Goal: Task Accomplishment & Management: Manage account settings

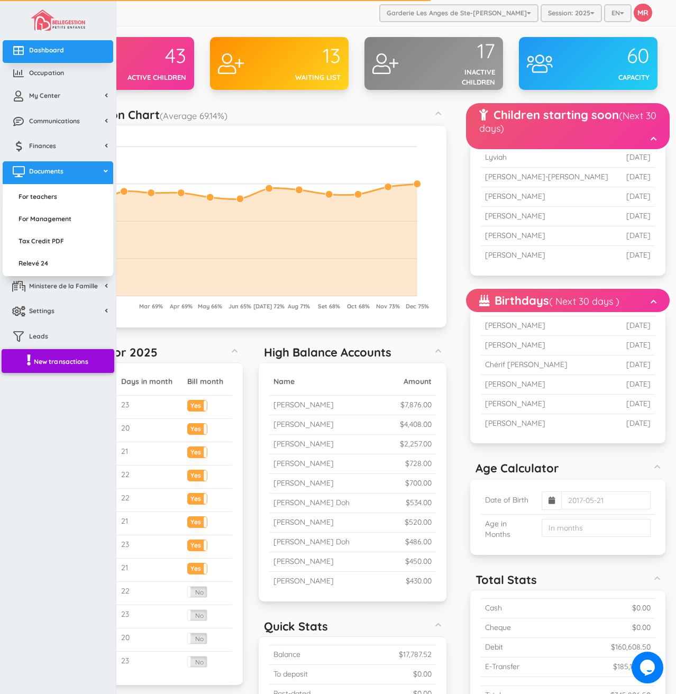
click at [61, 363] on span "New transactions" at bounding box center [61, 361] width 54 height 9
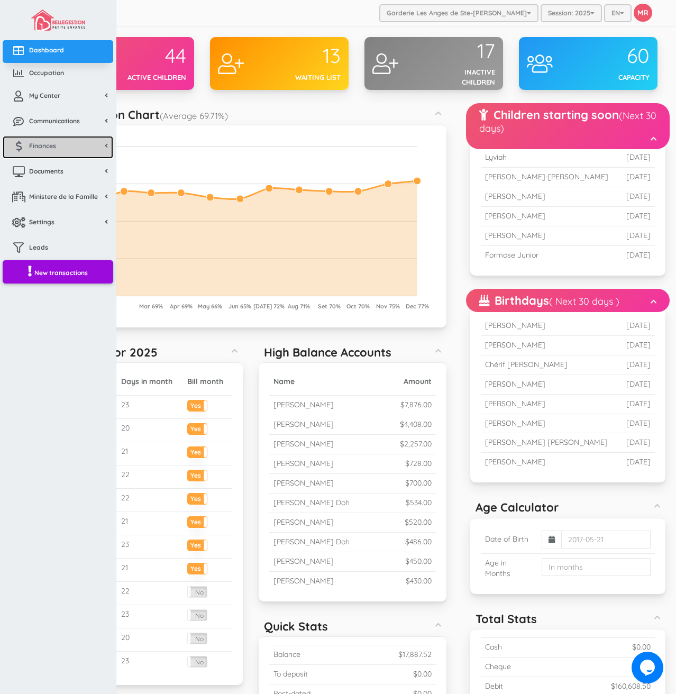
click at [54, 139] on link "Finances" at bounding box center [58, 147] width 111 height 23
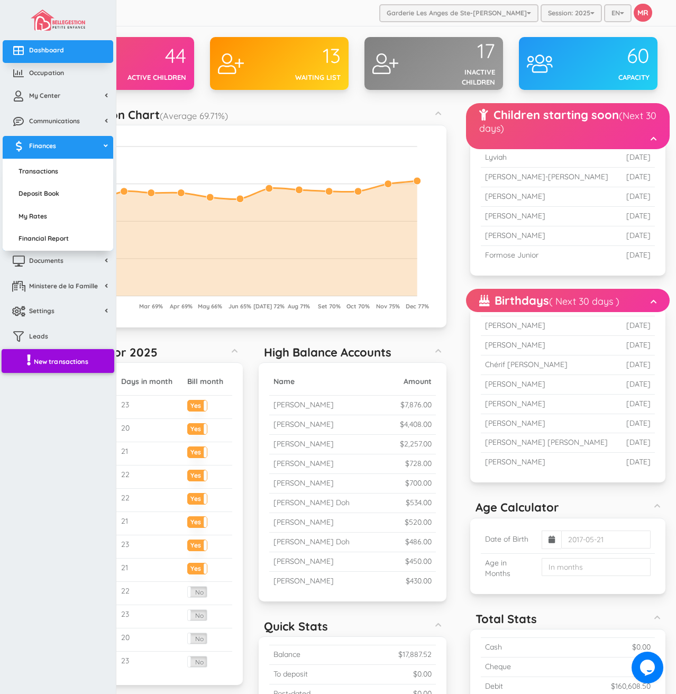
click at [56, 371] on link "New transactions" at bounding box center [58, 361] width 113 height 24
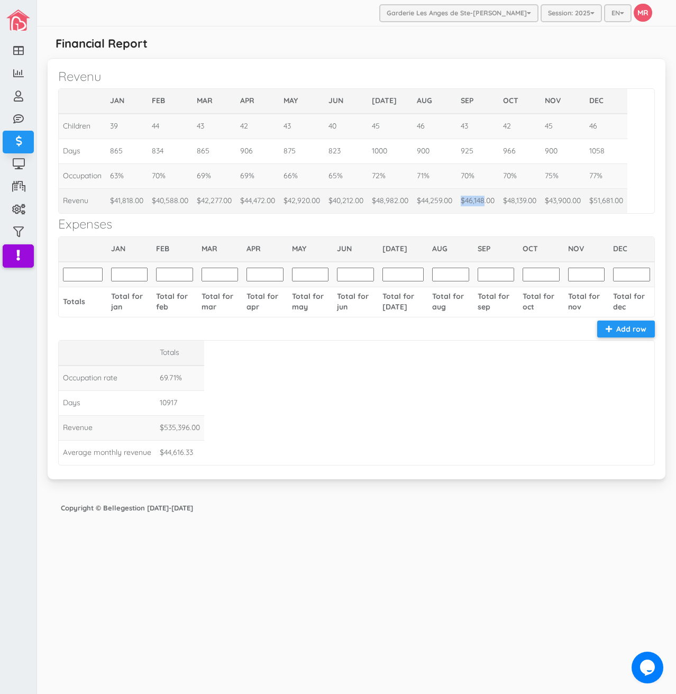
drag, startPoint x: 483, startPoint y: 201, endPoint x: 462, endPoint y: 199, distance: 20.7
click at [462, 199] on td "$46,148.00" at bounding box center [478, 200] width 42 height 25
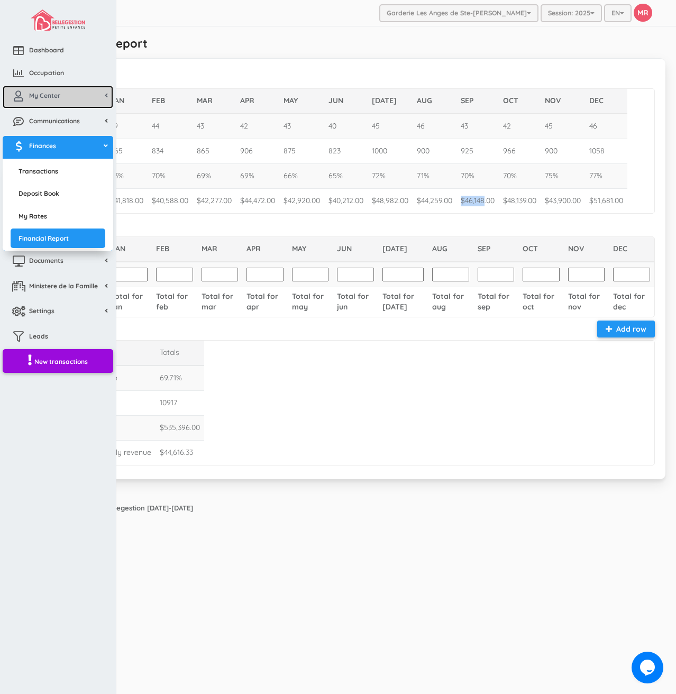
click at [30, 98] on span "My Center" at bounding box center [44, 95] width 31 height 9
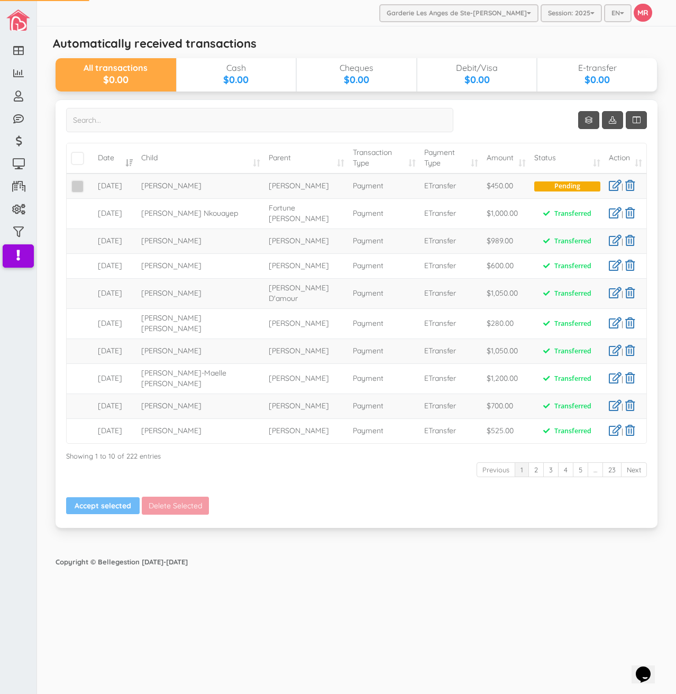
click at [79, 193] on span at bounding box center [77, 186] width 13 height 13
click at [89, 182] on input "checkbox" at bounding box center [89, 182] width 0 height 0
click at [616, 190] on link at bounding box center [615, 185] width 13 height 11
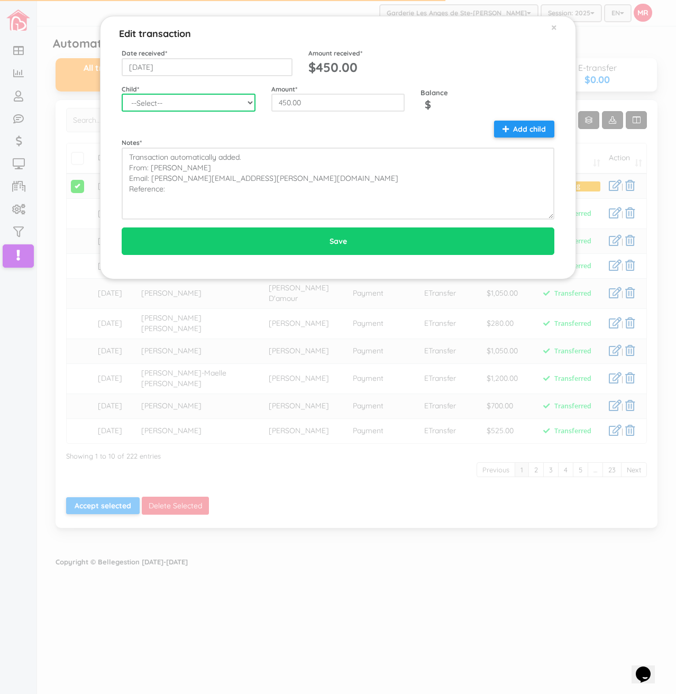
click at [167, 105] on select "--Select-- Aaliyah-Rose Fievre-Rene Alaz Keskin Alianna-Jo Quintal Alice Pellet…" at bounding box center [189, 103] width 134 height 18
select select "1280"
click at [122, 94] on select "--Select-- Aaliyah-Rose Fievre-Rene Alaz Keskin Alianna-Jo Quintal Alice Pellet…" at bounding box center [189, 103] width 134 height 18
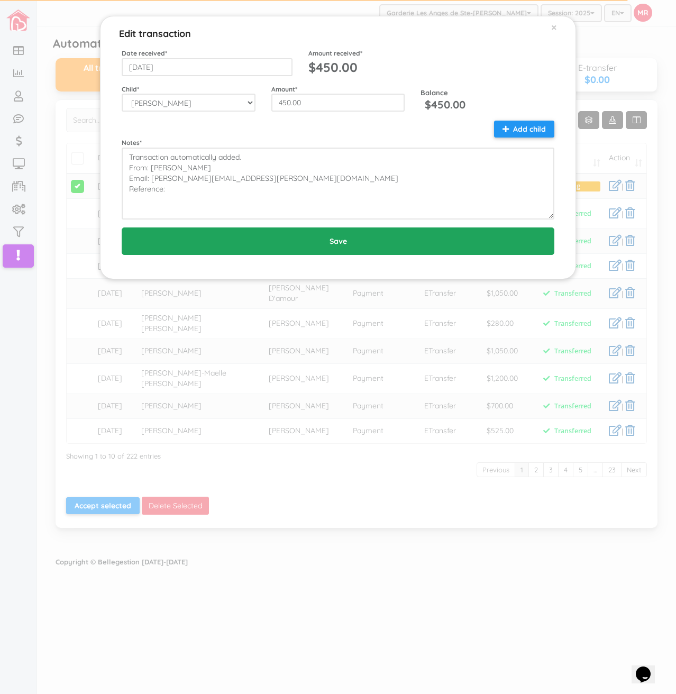
click at [275, 246] on input "Save" at bounding box center [338, 241] width 433 height 28
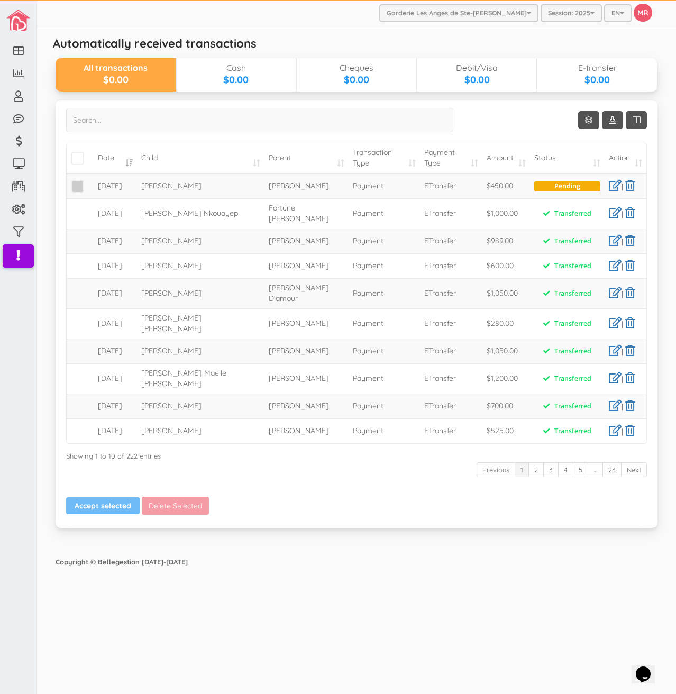
click at [79, 192] on span at bounding box center [77, 186] width 13 height 13
click at [89, 182] on input "checkbox" at bounding box center [89, 182] width 0 height 0
click at [84, 514] on button "Accept selected" at bounding box center [103, 505] width 74 height 17
click at [252, 34] on div "Automatically received transactions All transactions $0.00 Cash $0.00 Cheques $…" at bounding box center [356, 289] width 613 height 515
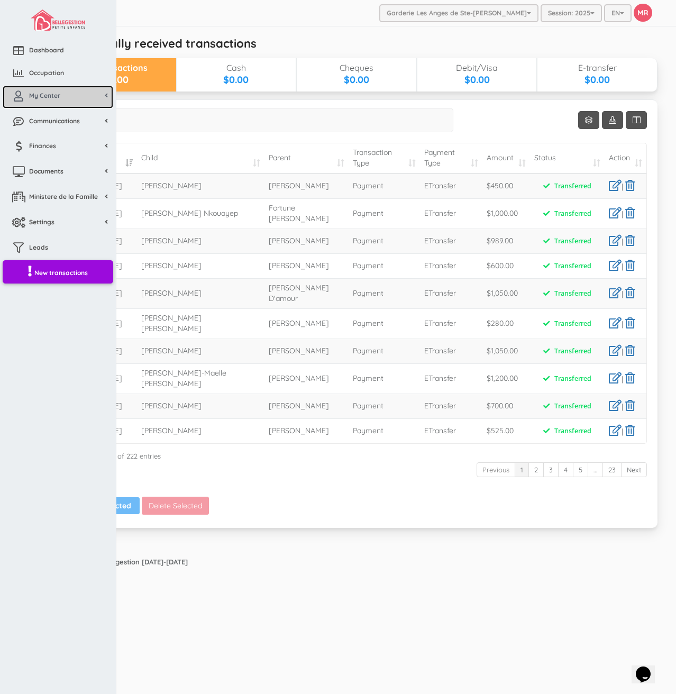
click at [17, 95] on icon at bounding box center [18, 96] width 21 height 11
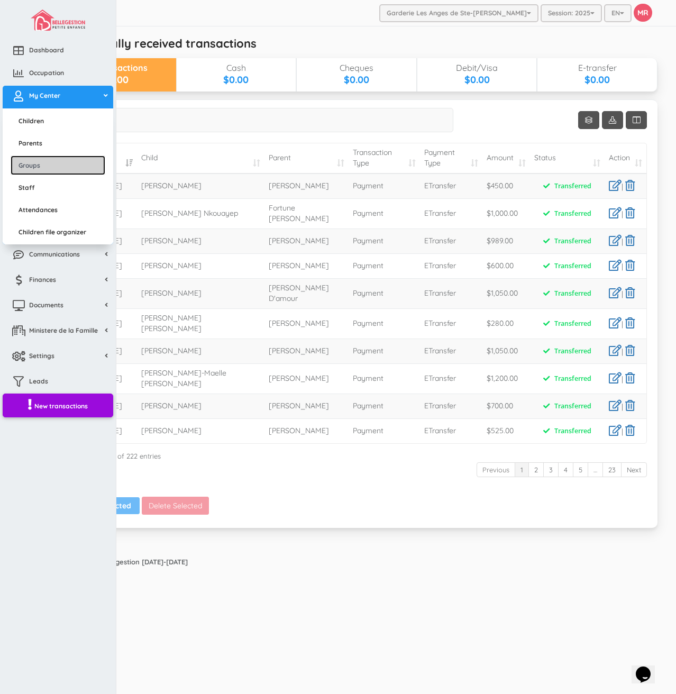
click at [56, 165] on link "Groups" at bounding box center [58, 166] width 95 height 20
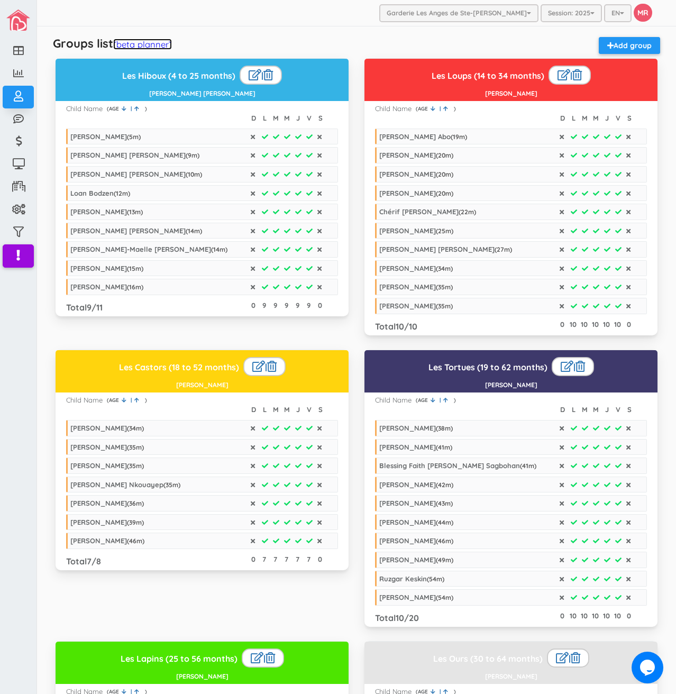
click at [140, 41] on link "(beta planner)" at bounding box center [142, 44] width 59 height 11
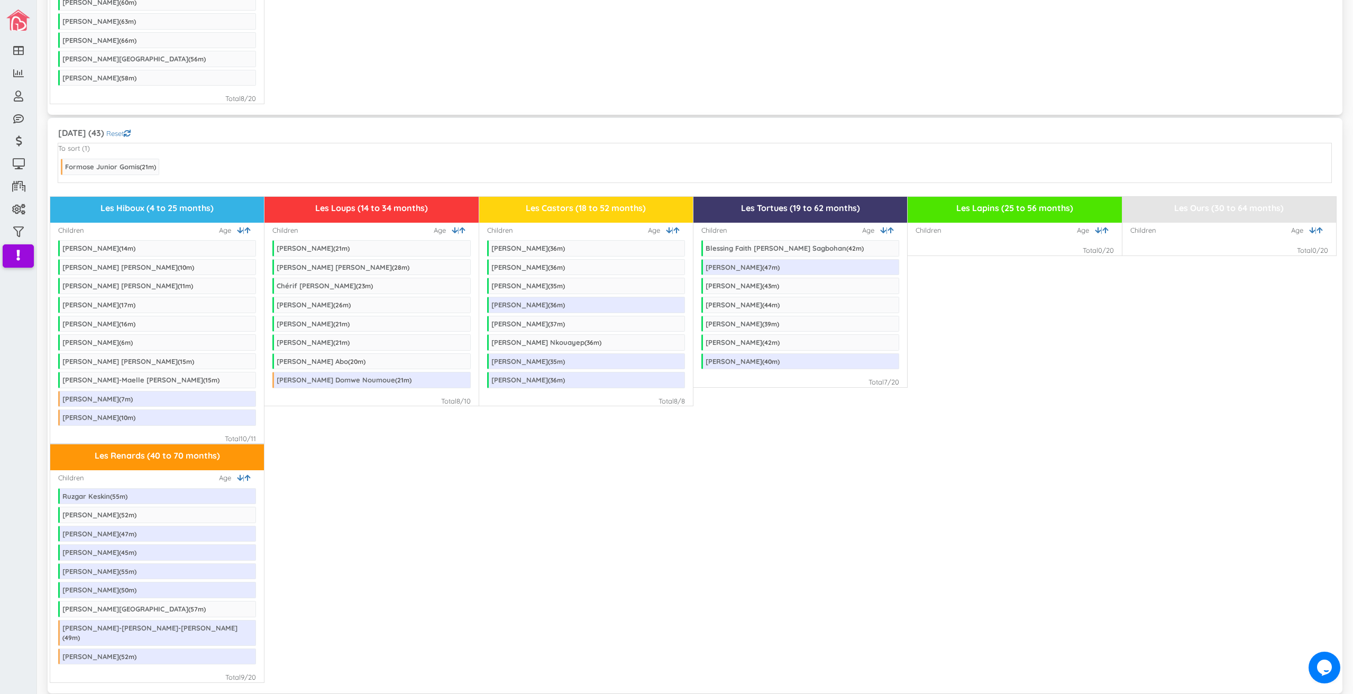
scroll to position [476, 0]
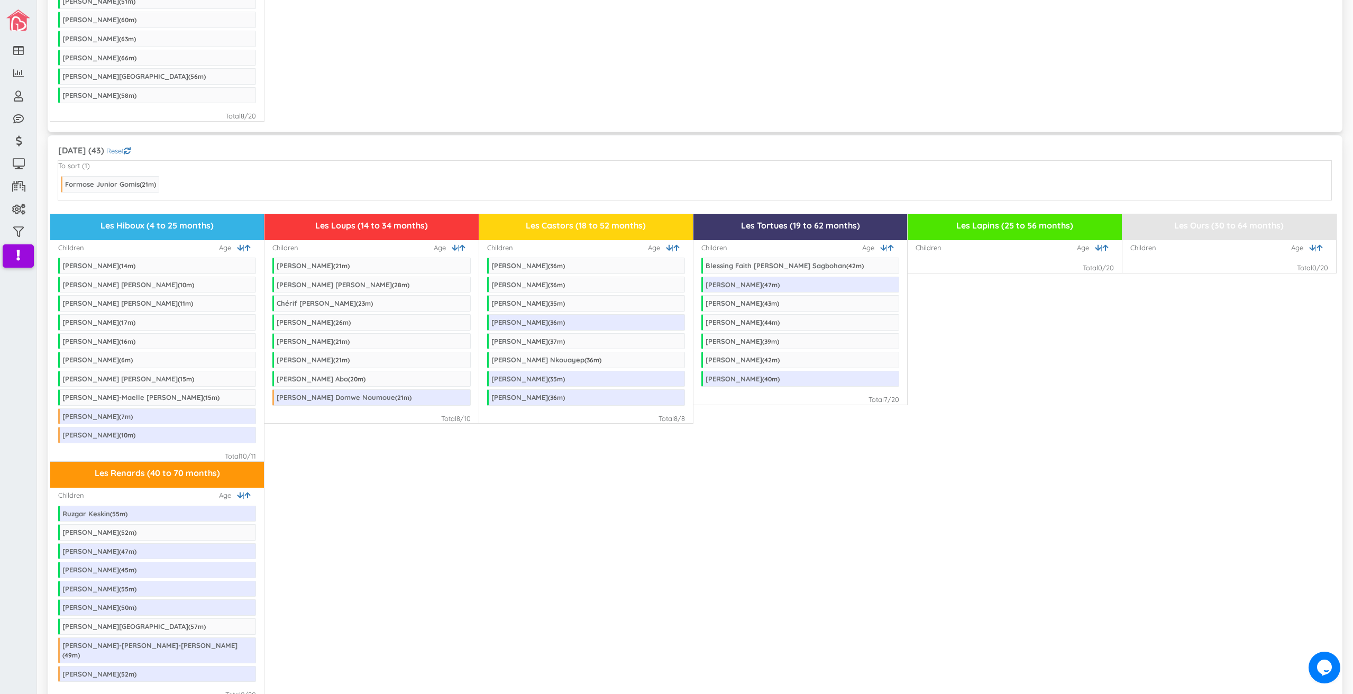
drag, startPoint x: 358, startPoint y: 547, endPoint x: 387, endPoint y: 426, distance: 123.7
click at [358, 547] on div "Les Renards (40 to 70 months) Children | Age Ruzgar Keskin ( 55 m) [PERSON_NAME…" at bounding box center [695, 580] width 1290 height 239
click at [461, 247] on icon at bounding box center [462, 247] width 6 height 7
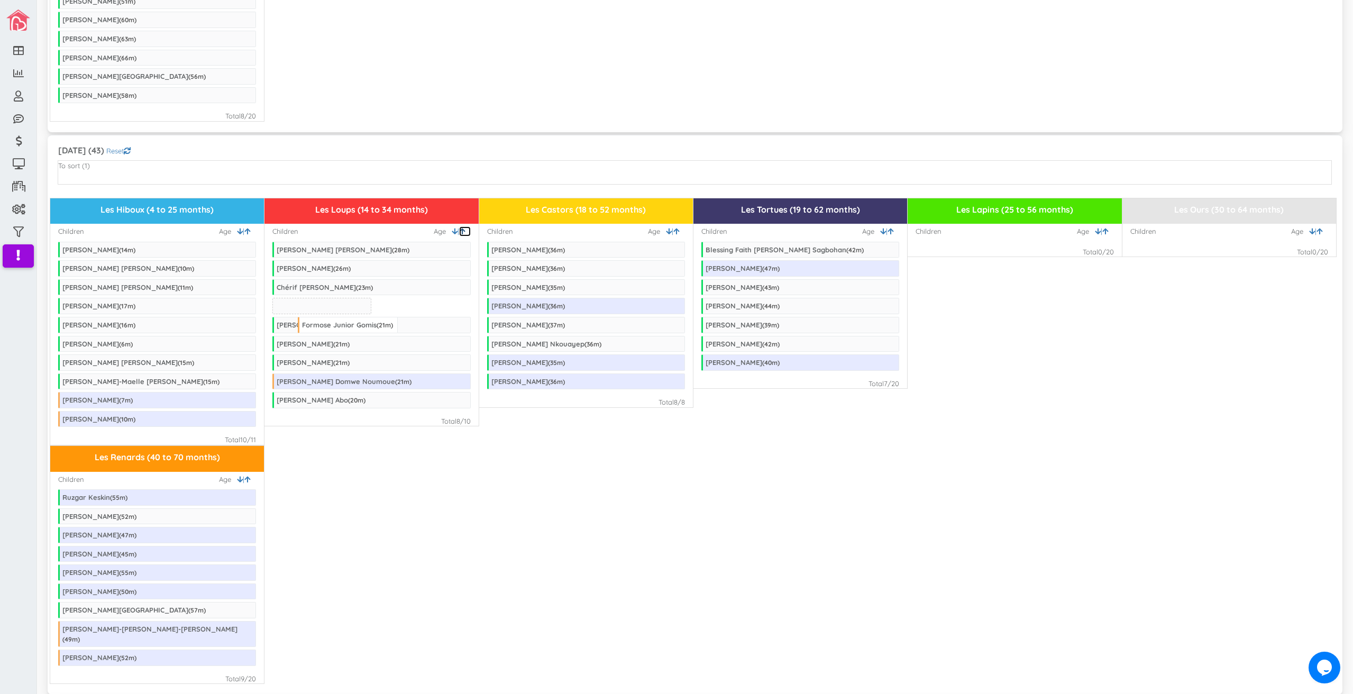
drag, startPoint x: 129, startPoint y: 181, endPoint x: 366, endPoint y: 322, distance: 275.7
click at [589, 516] on div "Les Renards (40 to 70 months) Children | Age Ruzgar Keskin ( 55 m) Jeremie Quin…" at bounding box center [695, 564] width 1290 height 239
click at [675, 232] on icon at bounding box center [677, 231] width 6 height 7
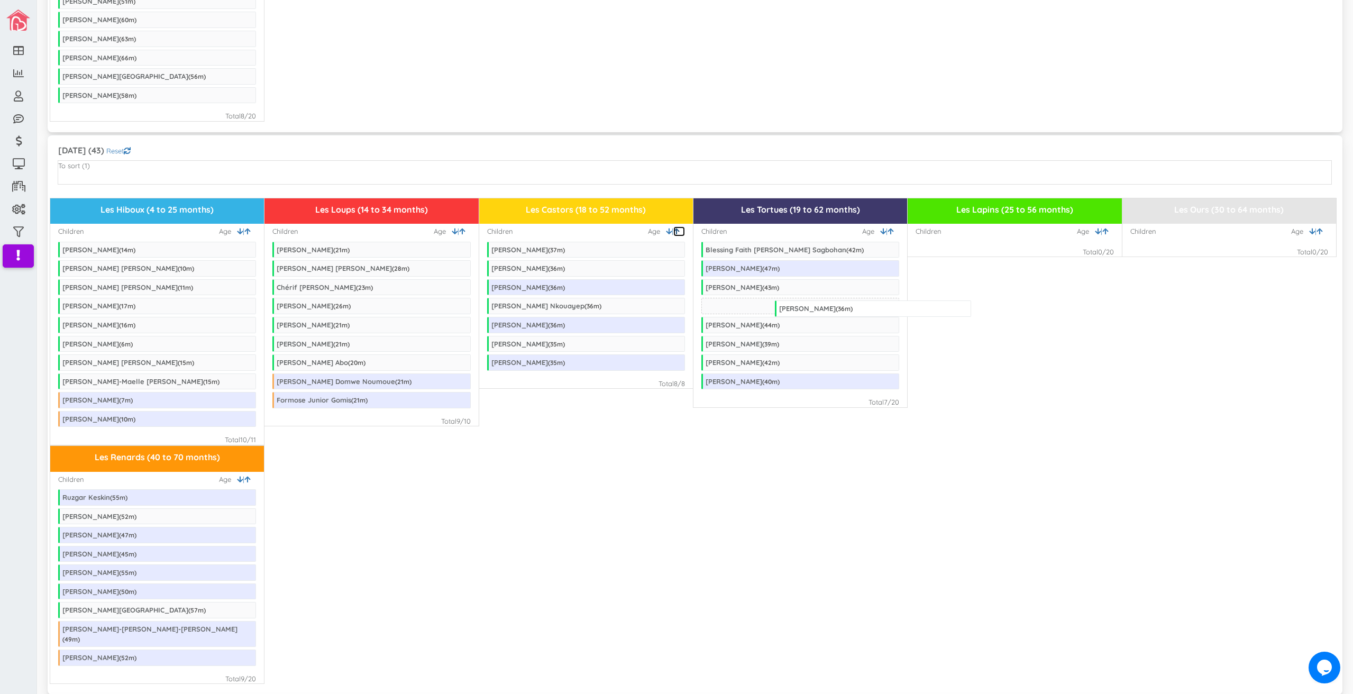
drag, startPoint x: 518, startPoint y: 269, endPoint x: 806, endPoint y: 310, distance: 291.1
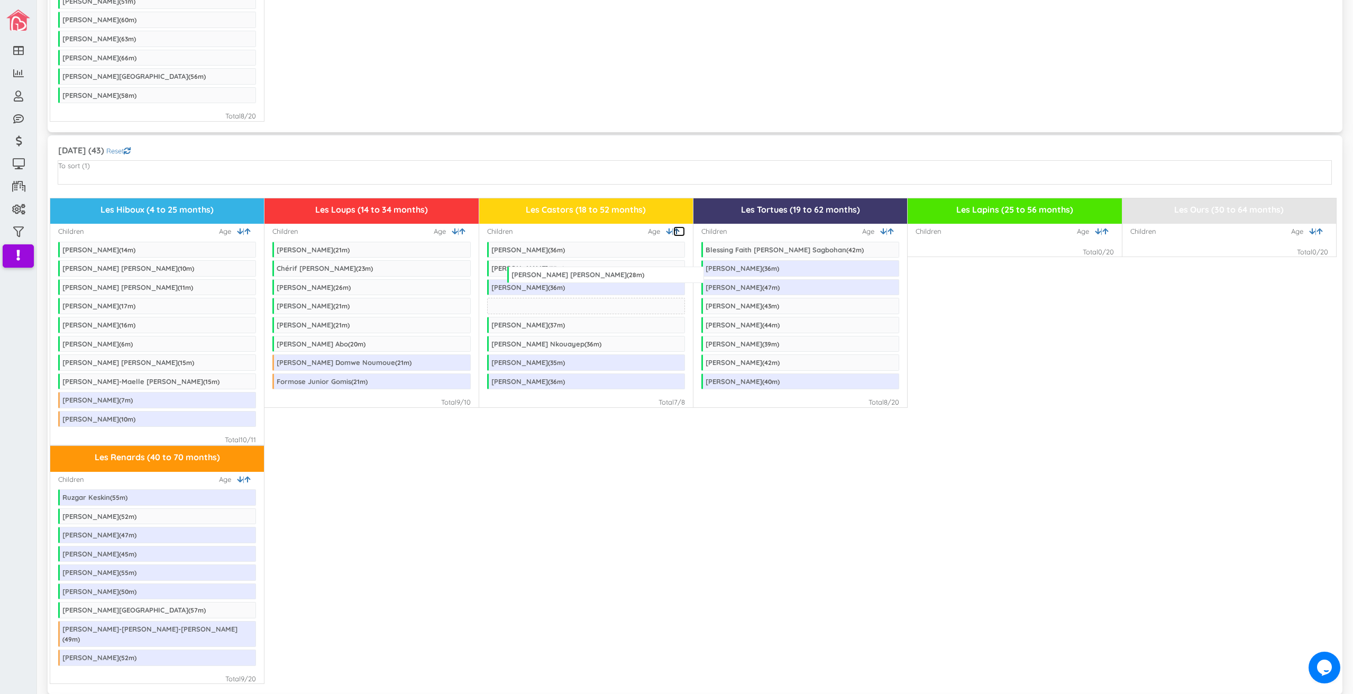
drag, startPoint x: 343, startPoint y: 269, endPoint x: 578, endPoint y: 275, distance: 235.0
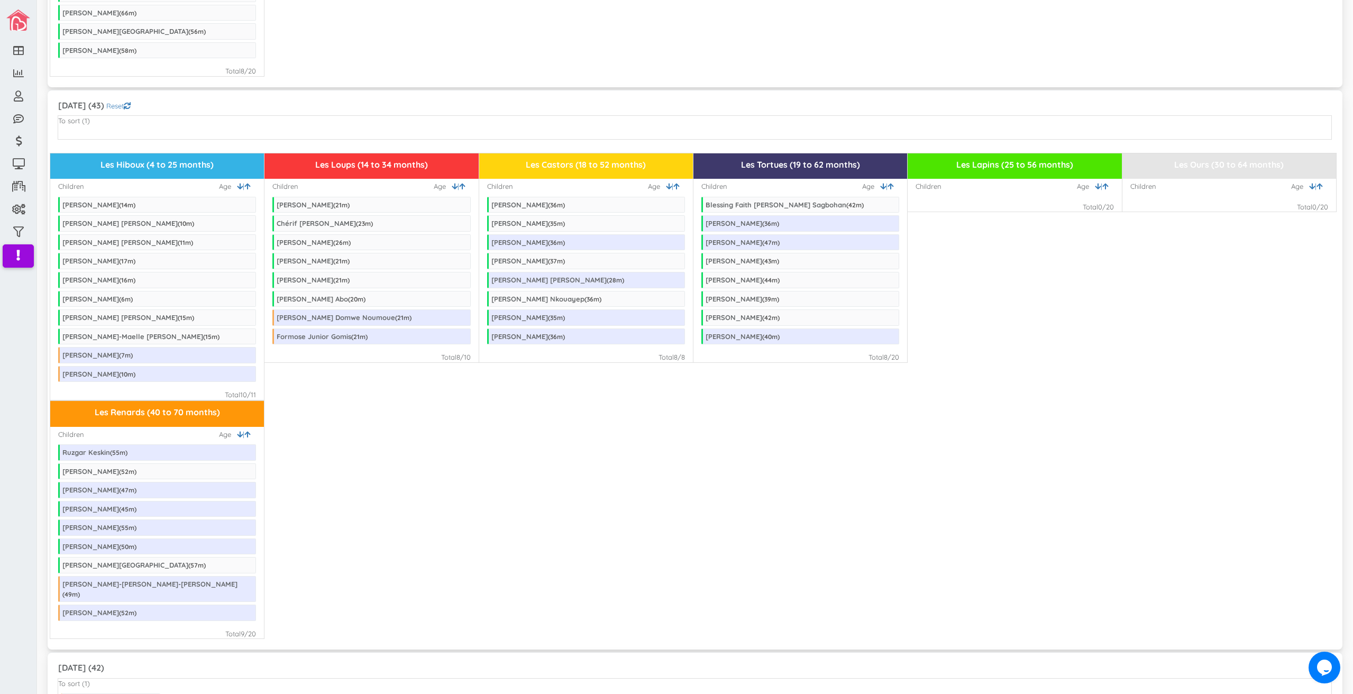
scroll to position [582, 0]
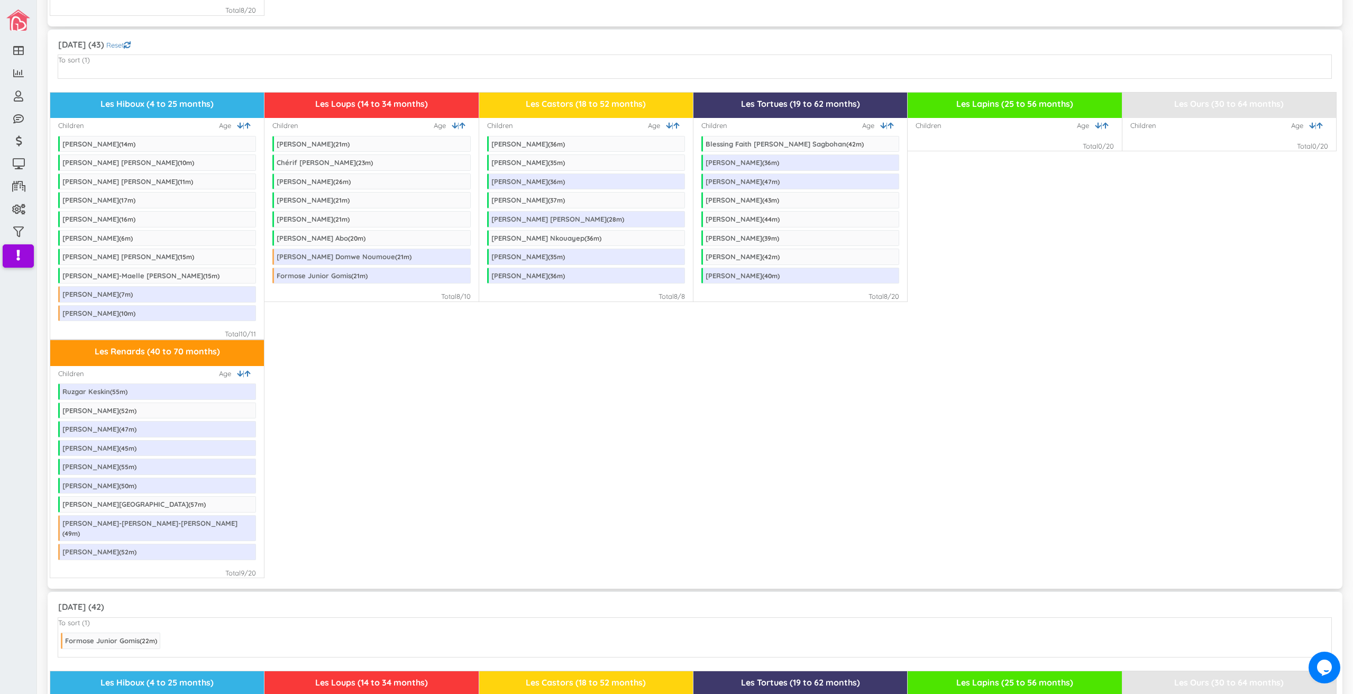
click at [336, 42] on div "September 2025 (43) Reset" at bounding box center [695, 46] width 1274 height 17
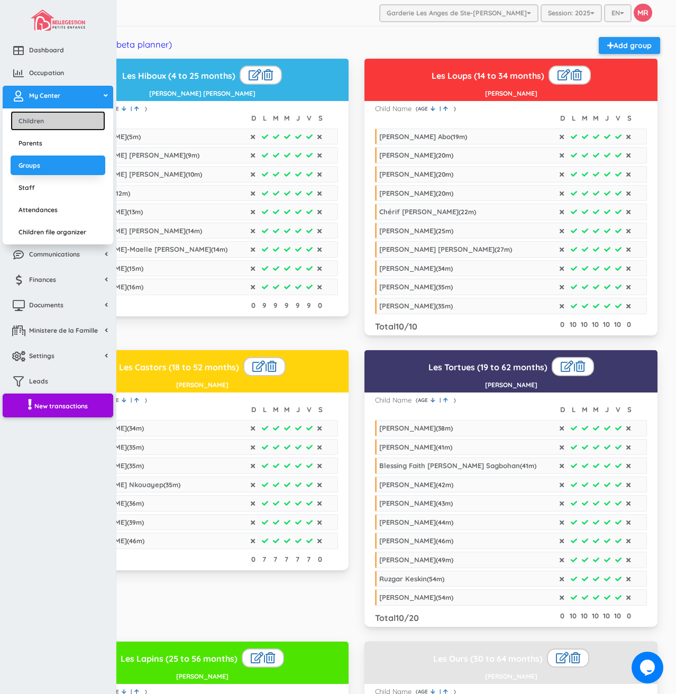
click at [42, 124] on link "Children" at bounding box center [58, 121] width 95 height 20
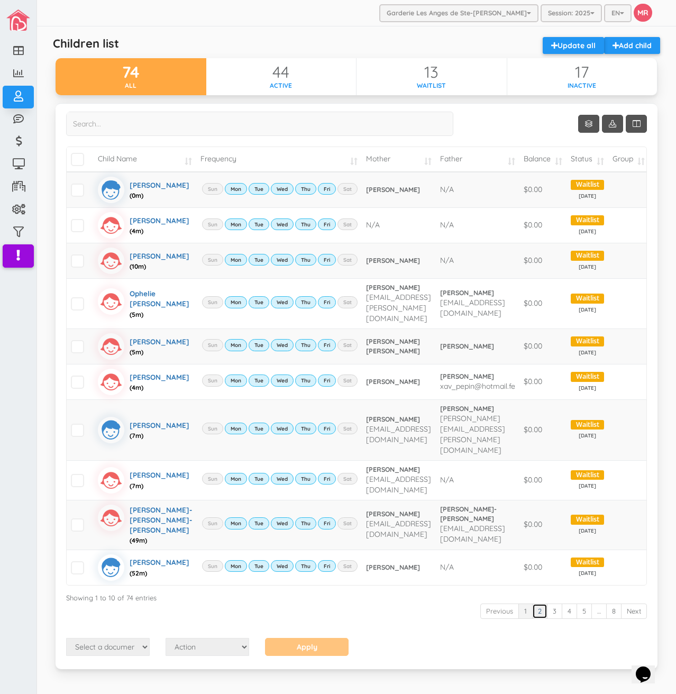
click at [532, 619] on link "2" at bounding box center [539, 611] width 15 height 15
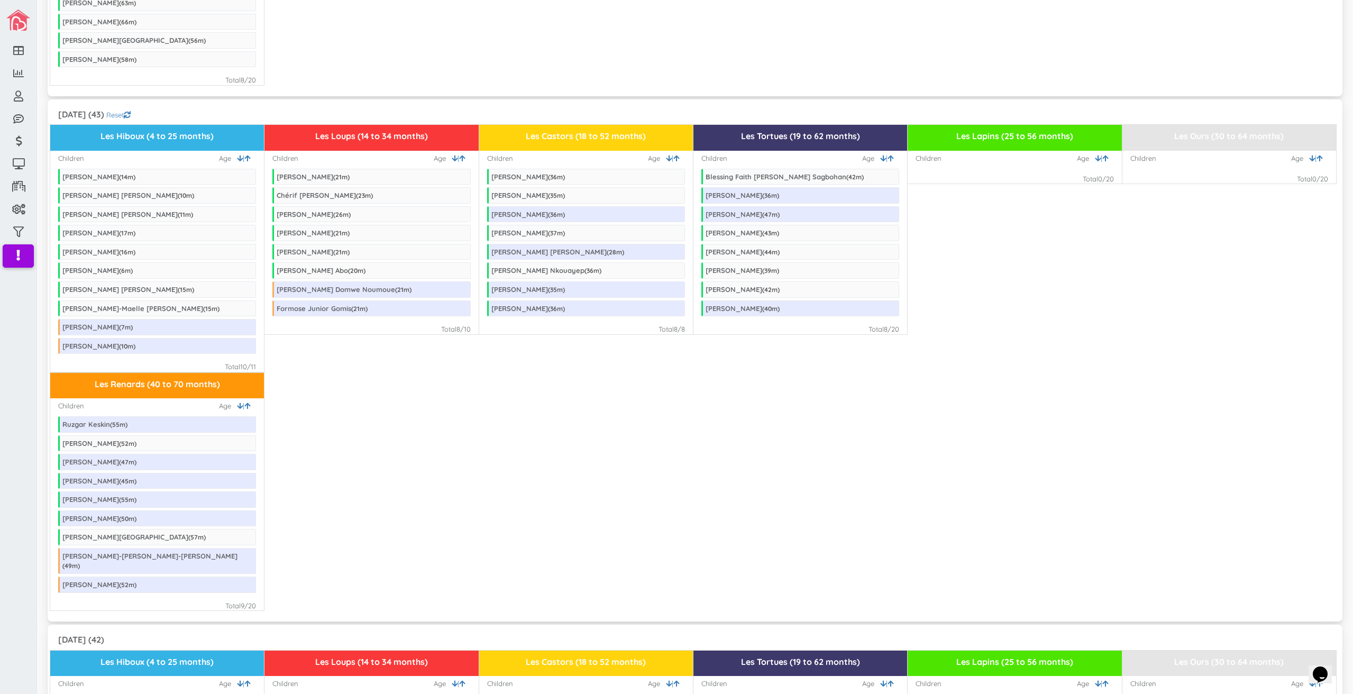
scroll to position [529, 0]
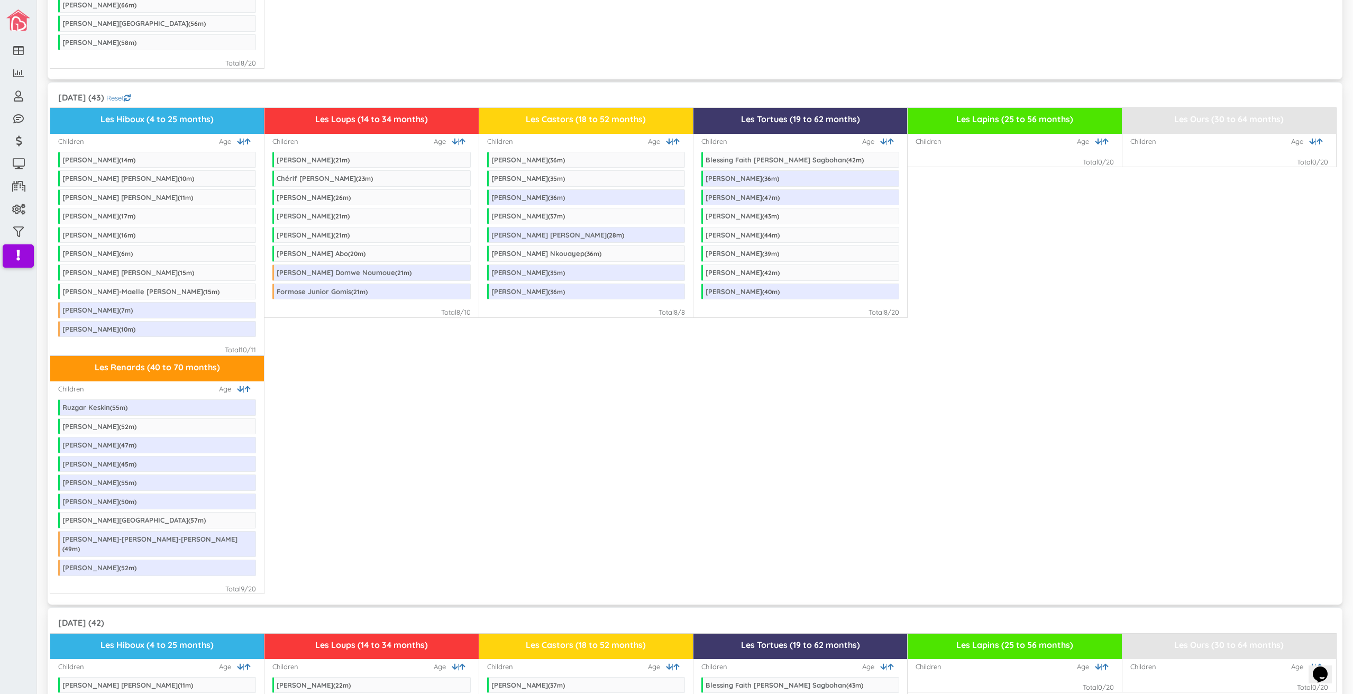
click at [785, 444] on div "Les Renards (40 to 70 months) Children | Age Ruzgar Keskin ( 55 m) [PERSON_NAME…" at bounding box center [695, 475] width 1290 height 239
click at [572, 457] on div "Les Renards (40 to 70 months) Children | Age Ruzgar Keskin ( 55 m) Jeremie Quin…" at bounding box center [695, 475] width 1290 height 239
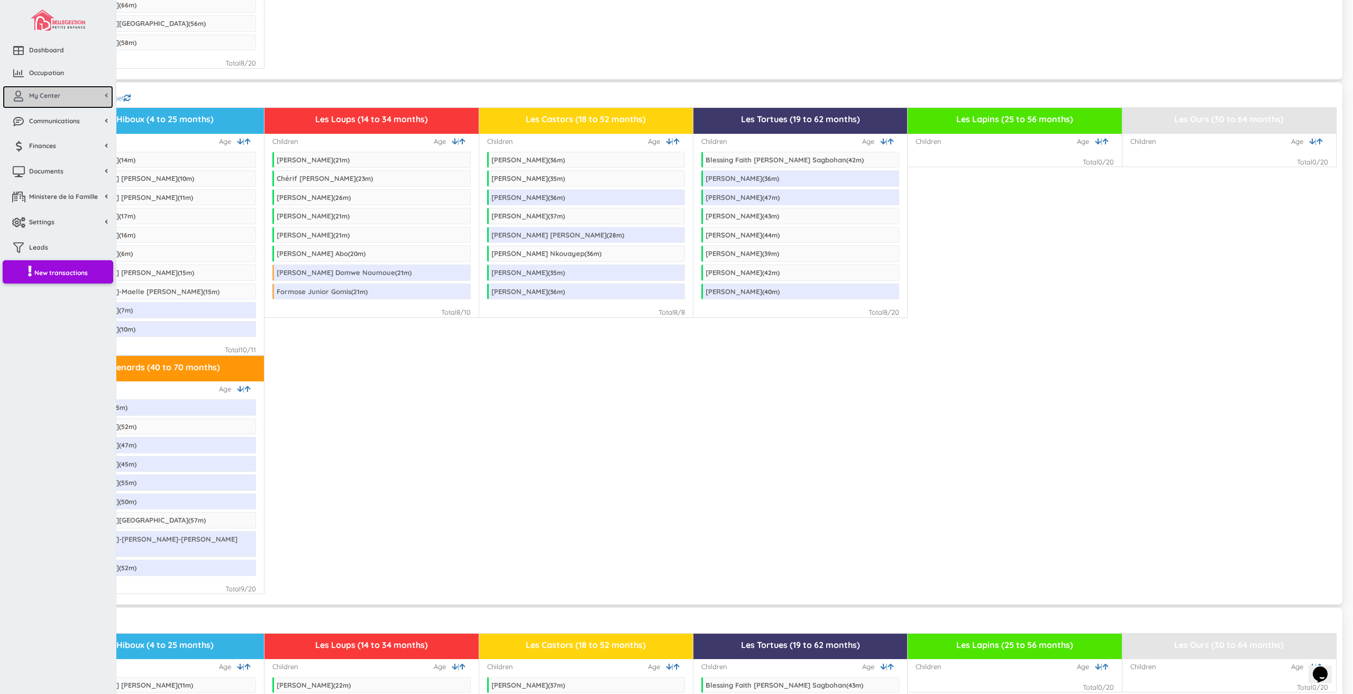
click at [28, 105] on link "My Center" at bounding box center [58, 97] width 111 height 23
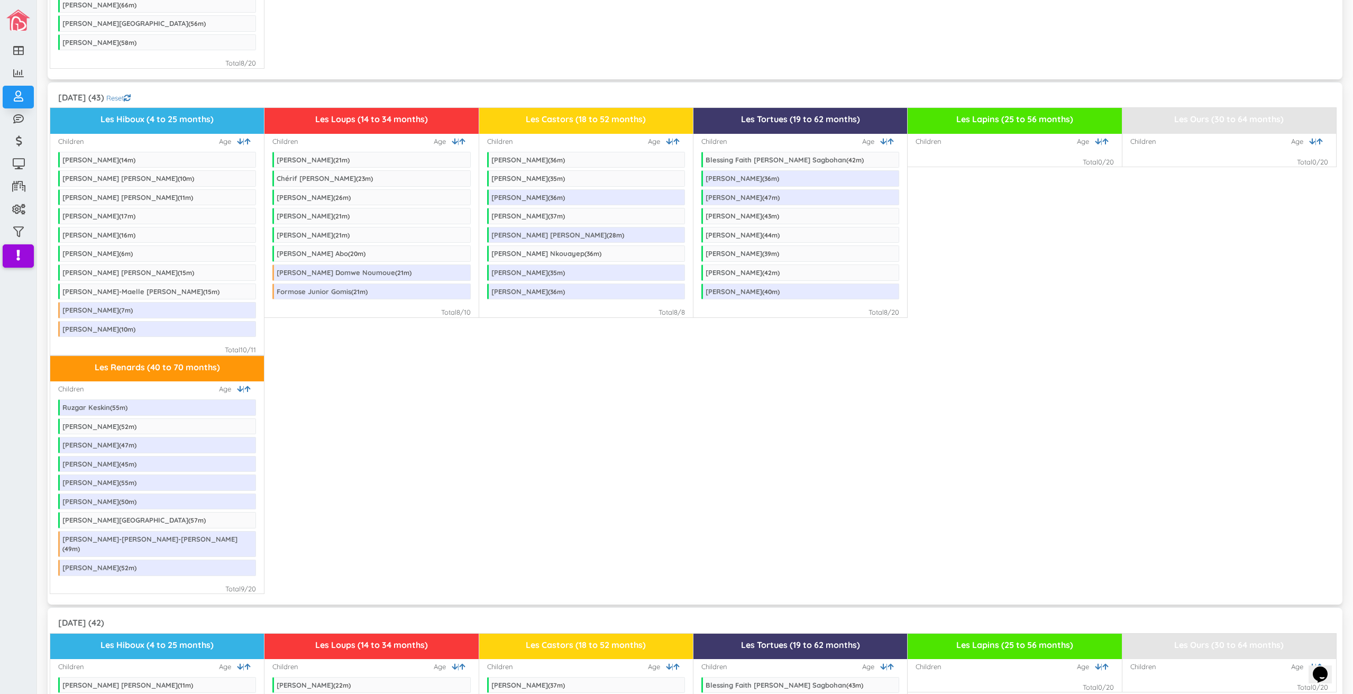
click at [668, 449] on div "Les Renards (40 to 70 months) Children | Age Ruzgar Keskin ( 55 m) Jeremie Quin…" at bounding box center [695, 475] width 1290 height 239
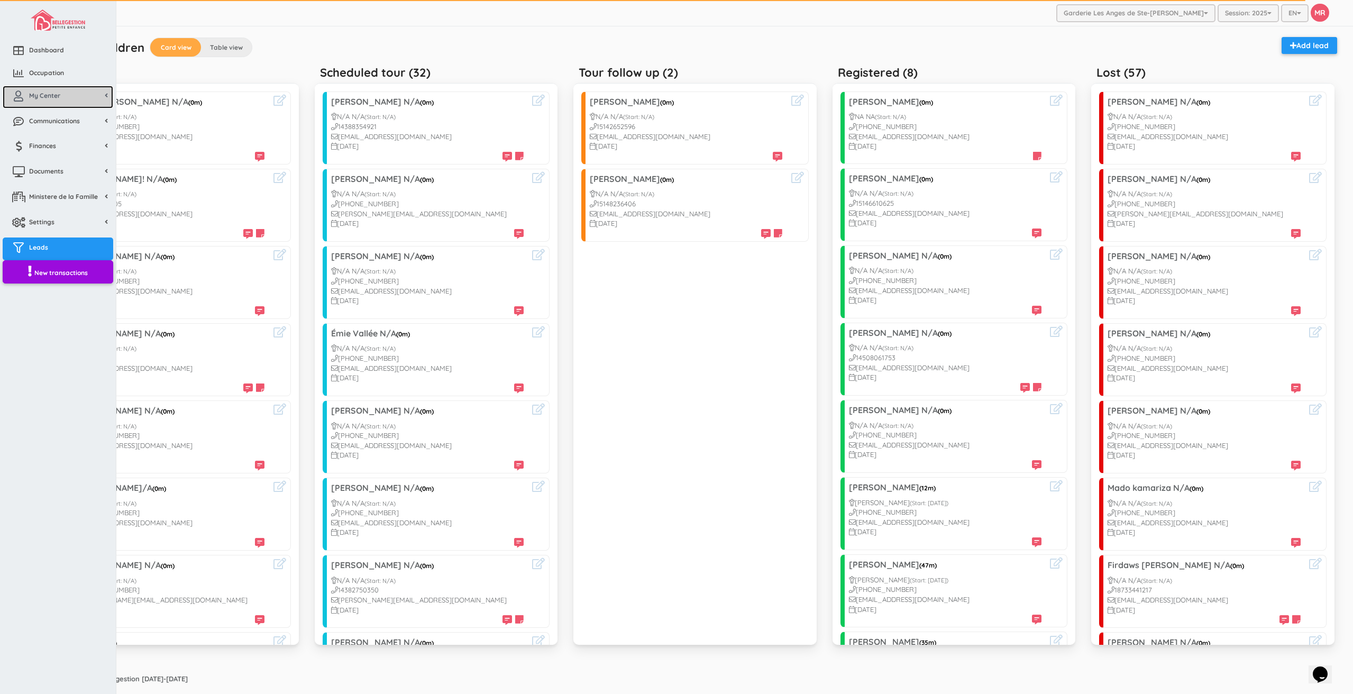
click at [28, 96] on icon at bounding box center [18, 96] width 21 height 11
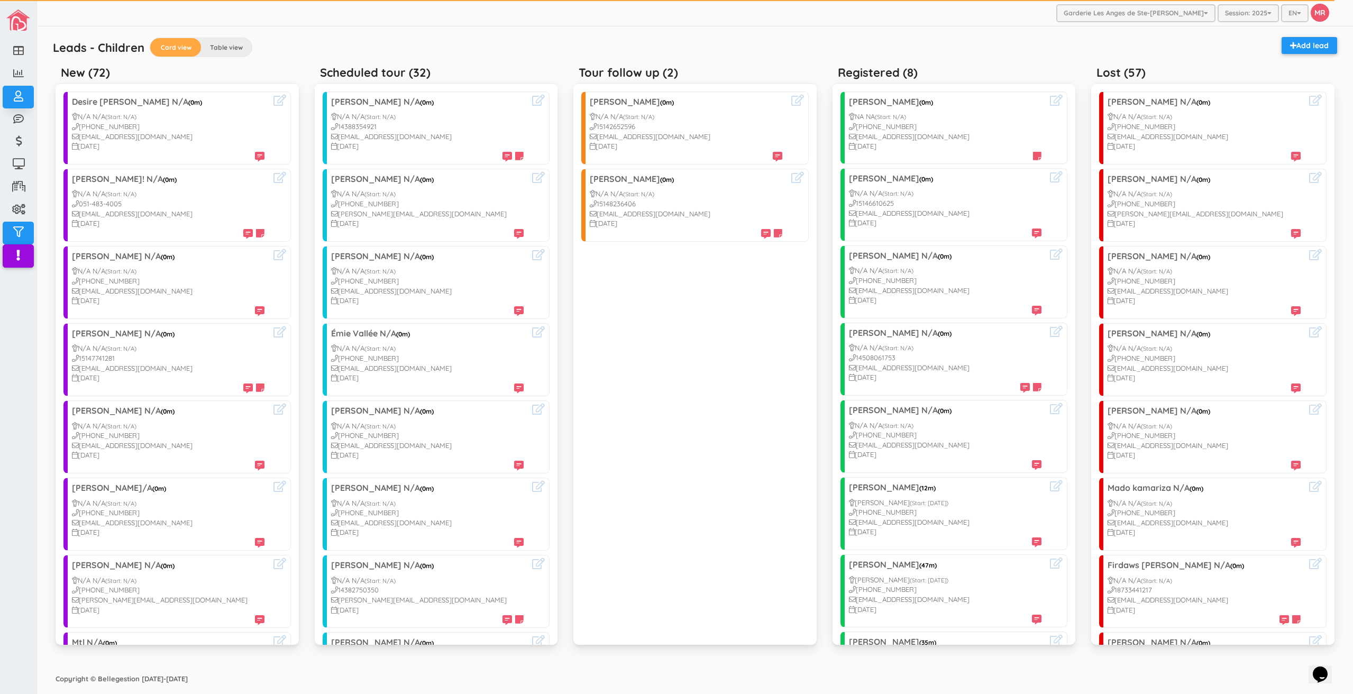
click at [528, 9] on div "Garderie Les Anges de Ste-Therese Garderie Les Anges de Ste-Therese Garderie Le…" at bounding box center [695, 13] width 1316 height 26
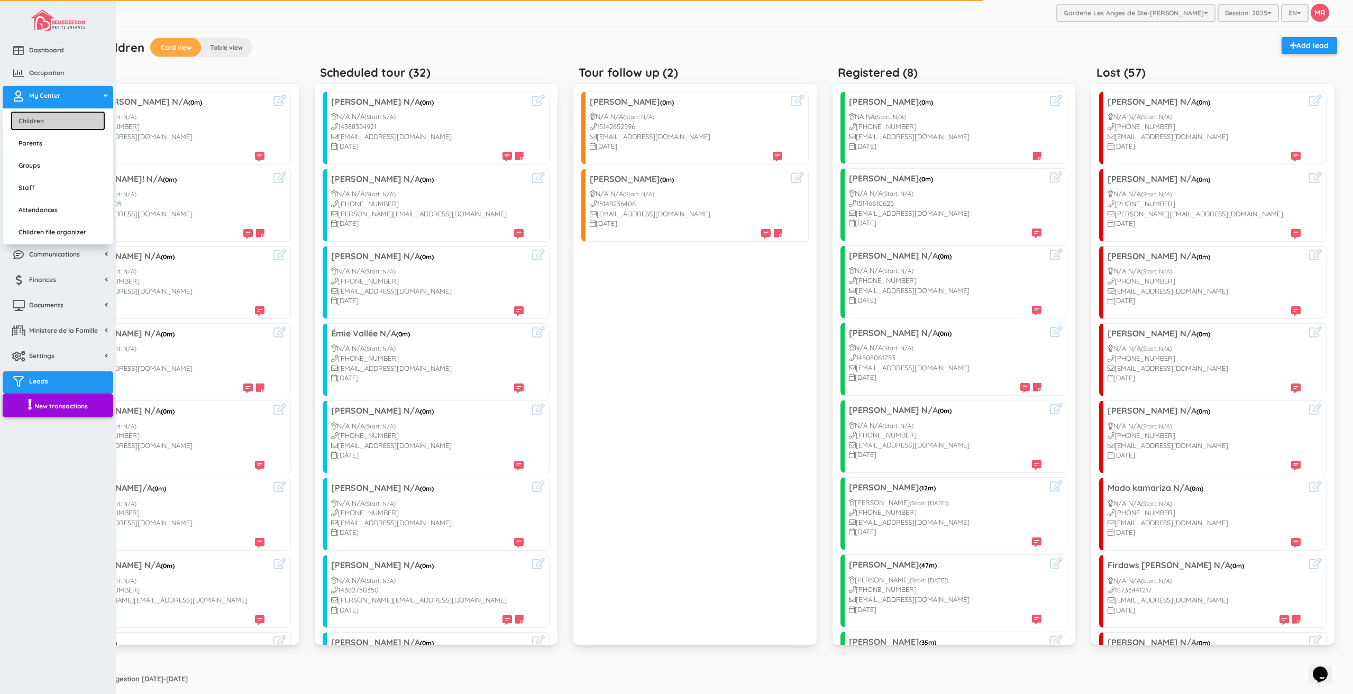
click at [41, 120] on link "Children" at bounding box center [58, 121] width 95 height 20
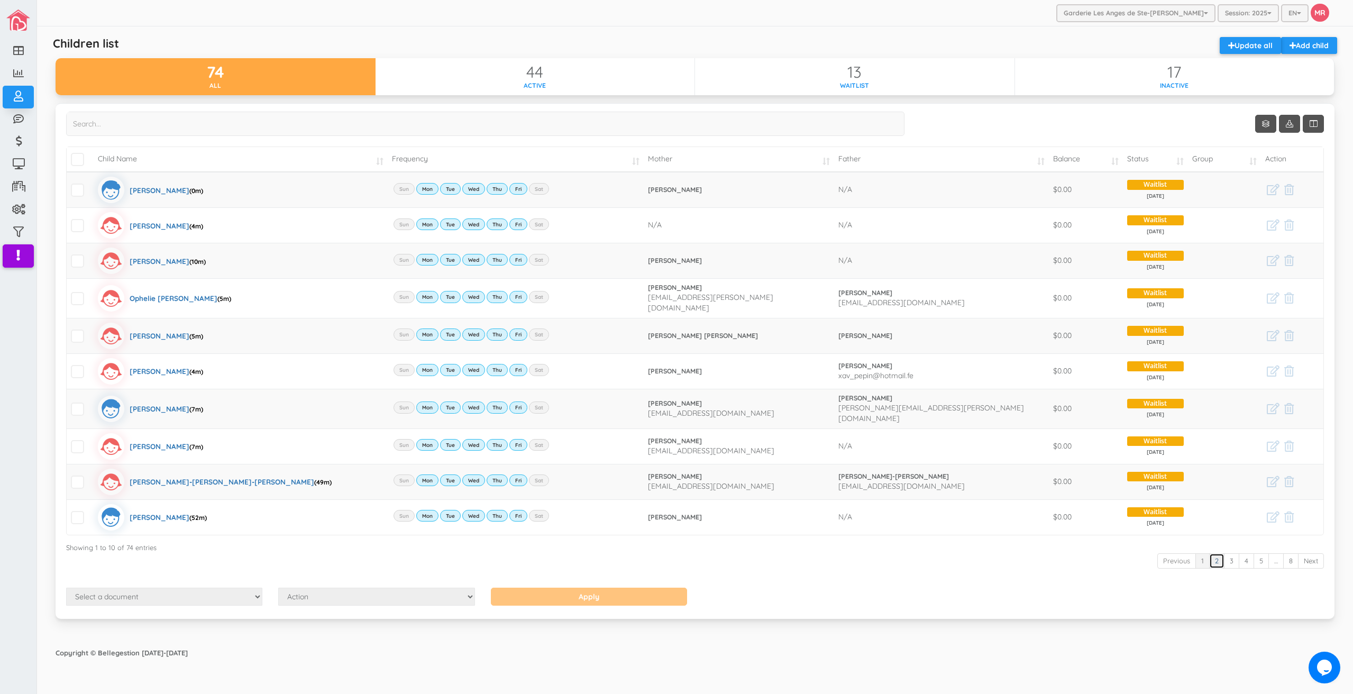
click at [1215, 554] on link "2" at bounding box center [1216, 560] width 15 height 15
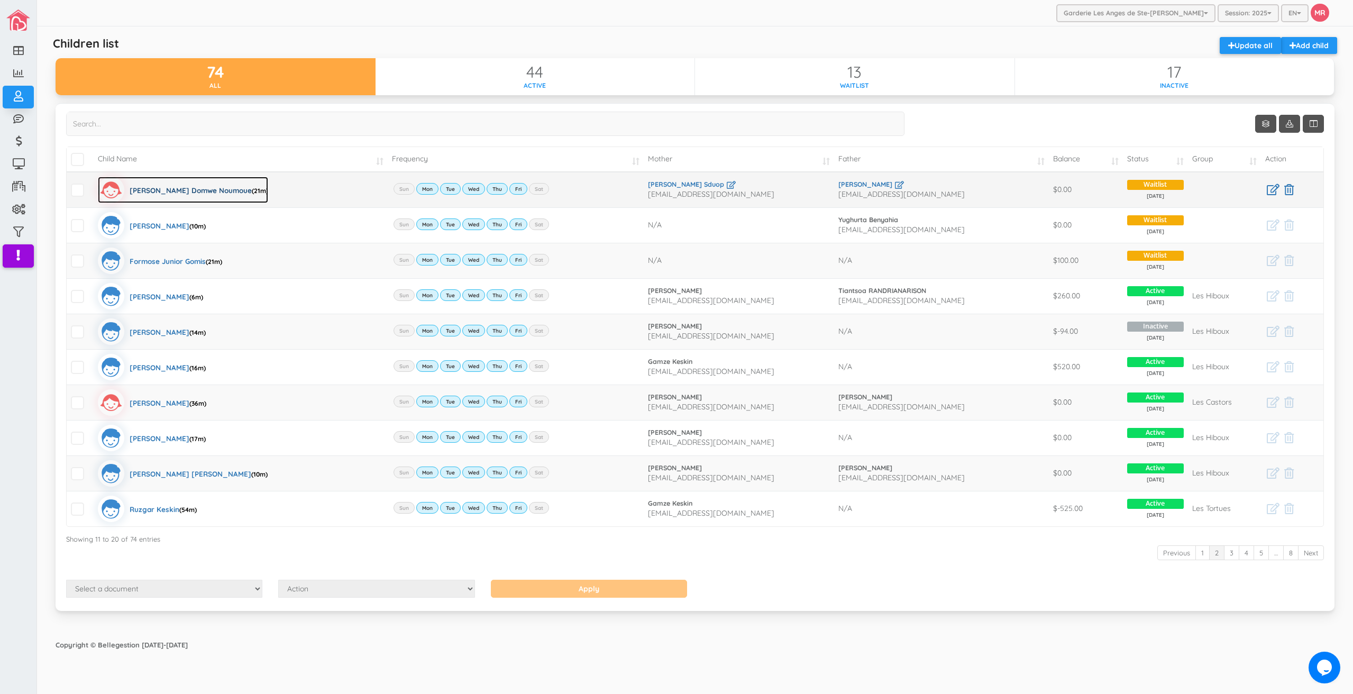
click at [161, 188] on div "[PERSON_NAME] (21m)" at bounding box center [199, 190] width 139 height 26
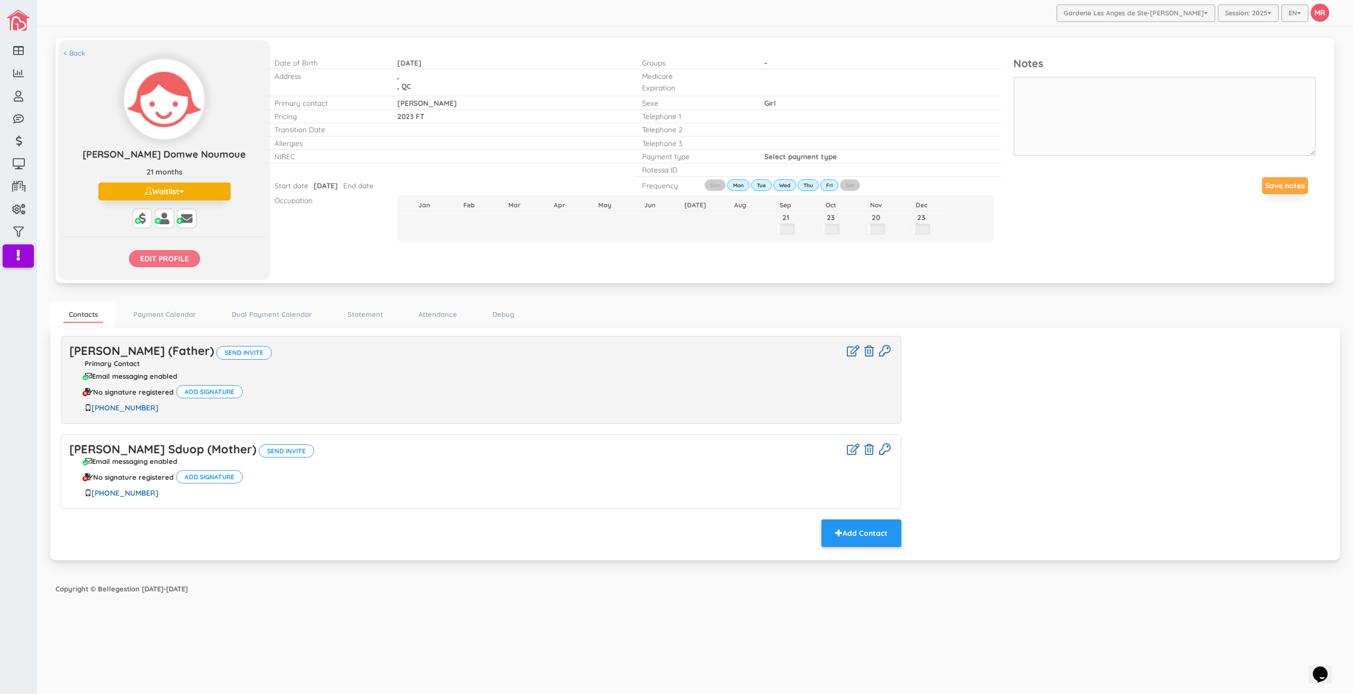
click at [183, 265] on input "Edit profile" at bounding box center [164, 258] width 71 height 17
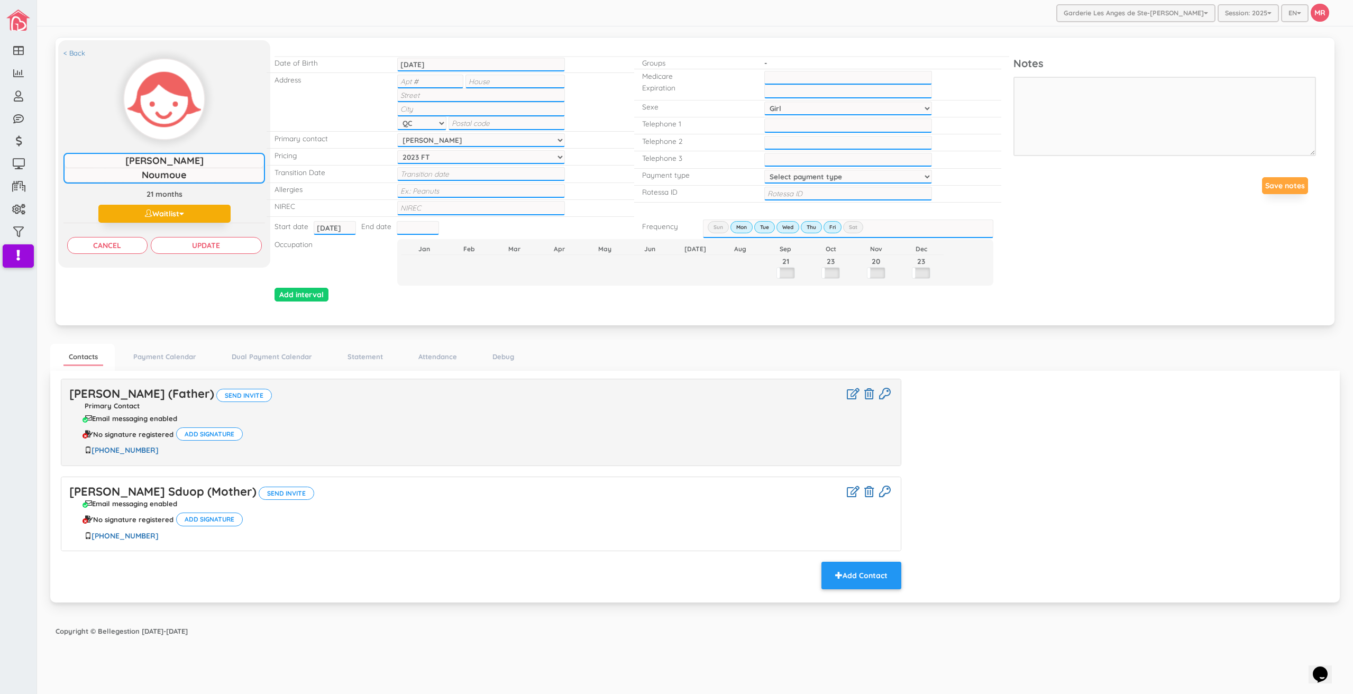
click at [325, 228] on input "2025-09-02" at bounding box center [335, 228] width 42 height 14
click at [426, 248] on th "»" at bounding box center [430, 247] width 16 height 16
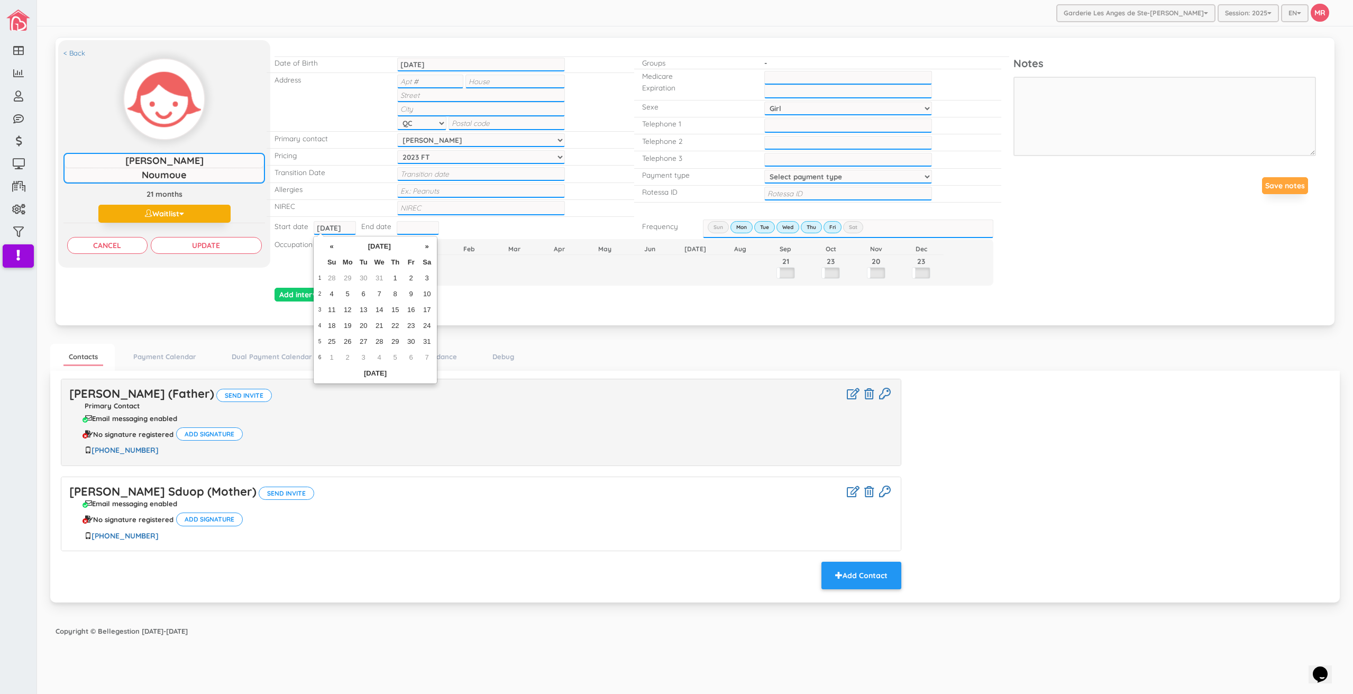
click at [426, 248] on th "»" at bounding box center [427, 247] width 16 height 16
click at [388, 303] on td "11" at bounding box center [383, 310] width 16 height 16
type input "2026-02-11"
click at [189, 245] on input "Update" at bounding box center [206, 245] width 111 height 17
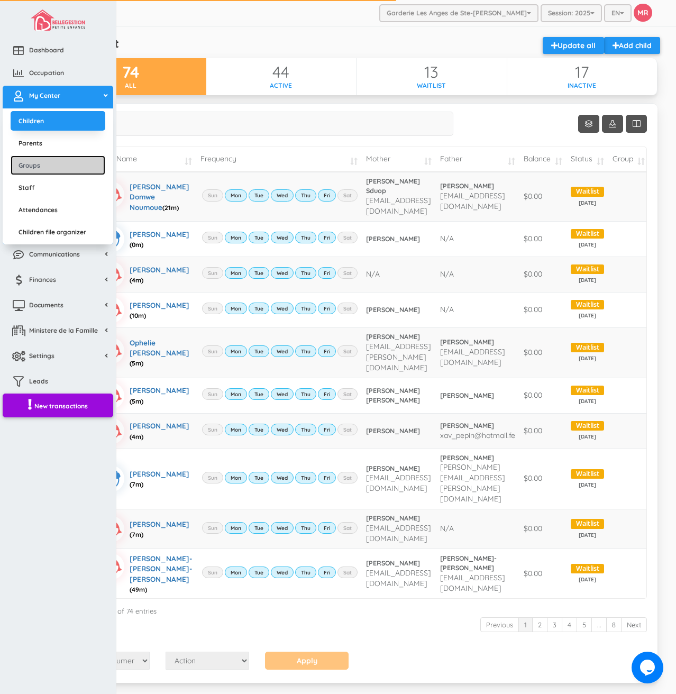
click at [40, 170] on link "Groups" at bounding box center [58, 166] width 95 height 20
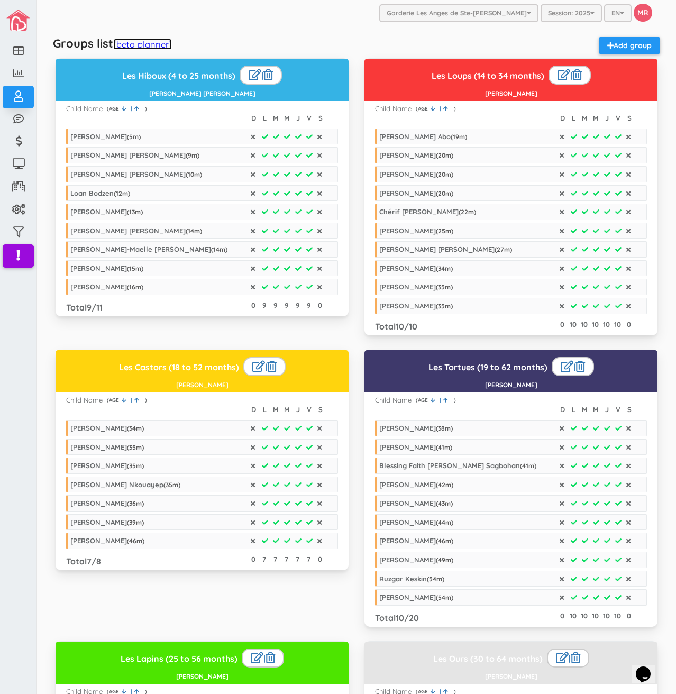
click at [146, 45] on link "(beta planner)" at bounding box center [142, 44] width 59 height 11
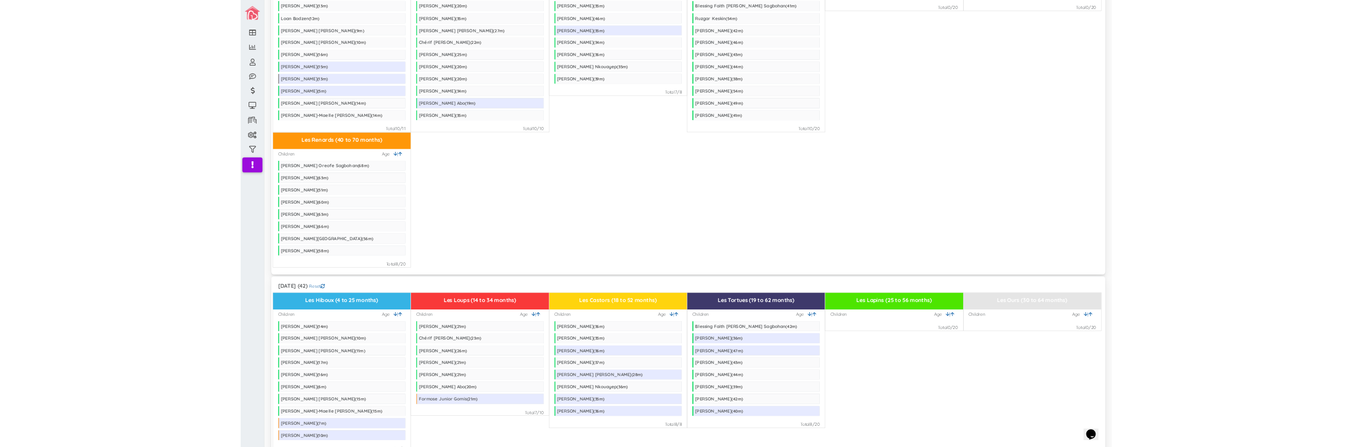
scroll to position [370, 0]
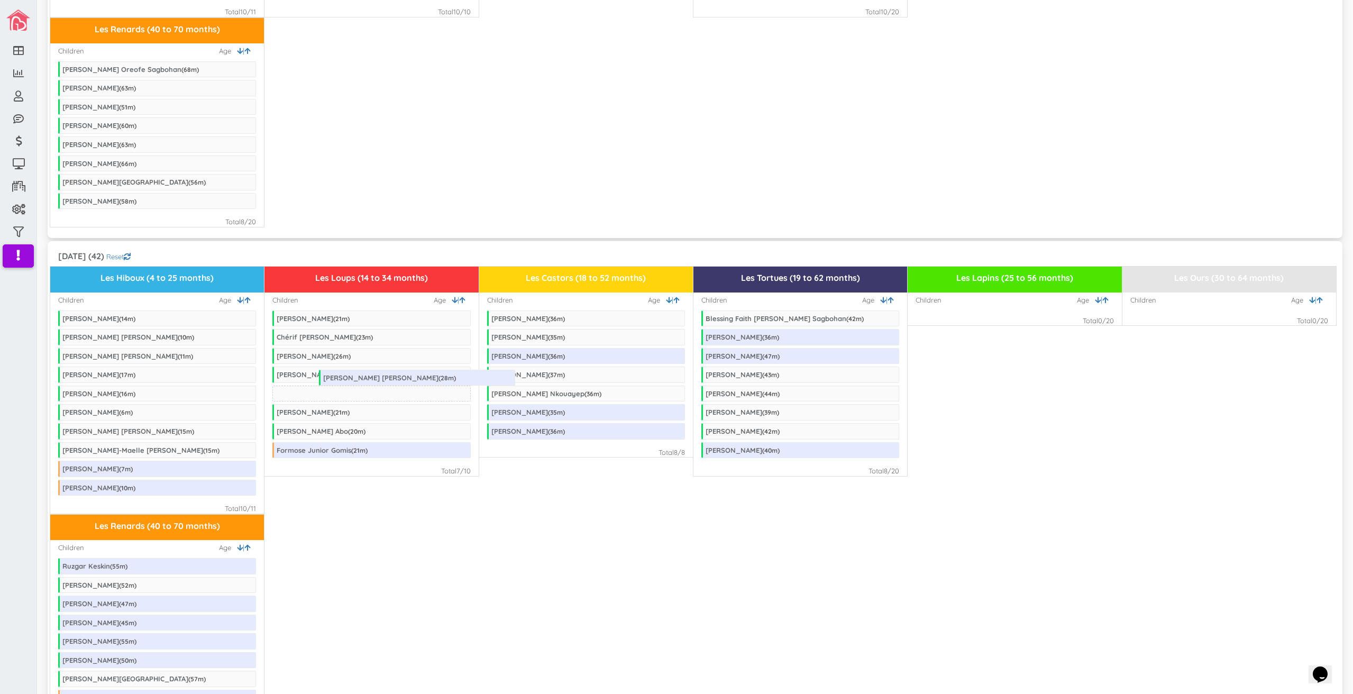
drag, startPoint x: 525, startPoint y: 398, endPoint x: 357, endPoint y: 382, distance: 169.0
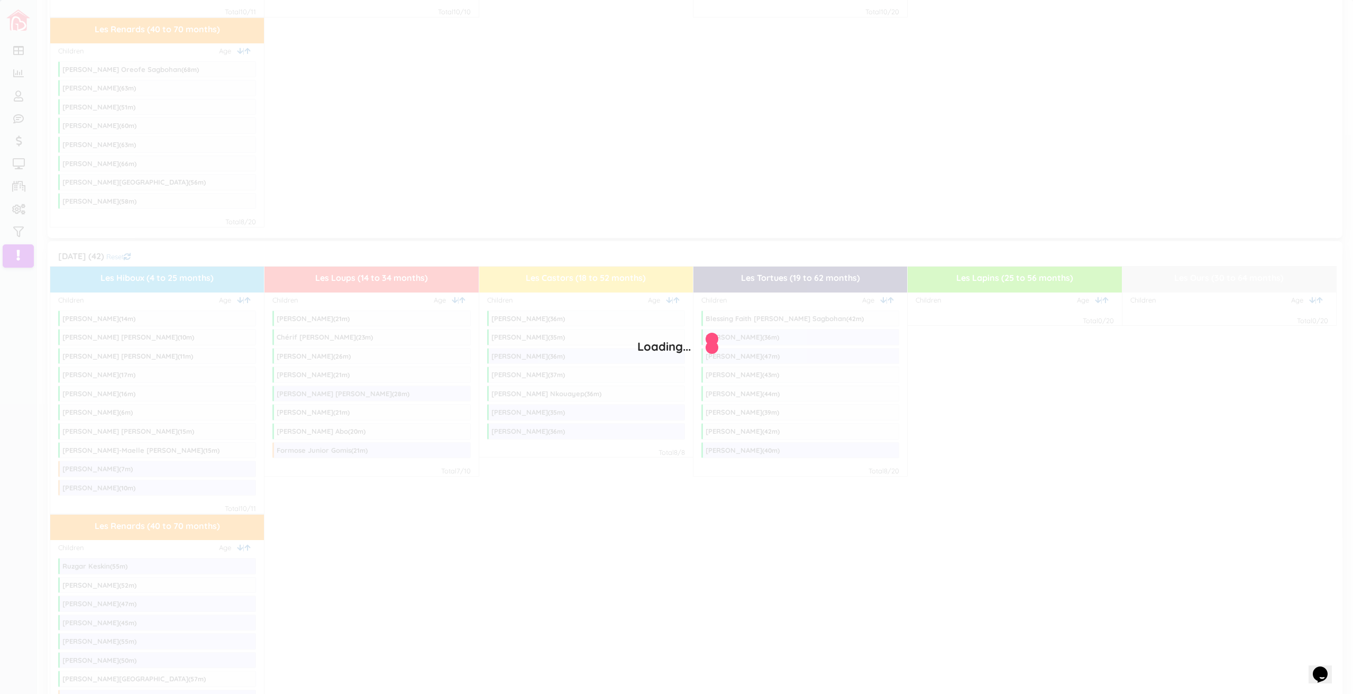
click at [356, 566] on div "Loading..." at bounding box center [676, 347] width 1353 height 694
drag, startPoint x: 756, startPoint y: 335, endPoint x: 749, endPoint y: 336, distance: 7.4
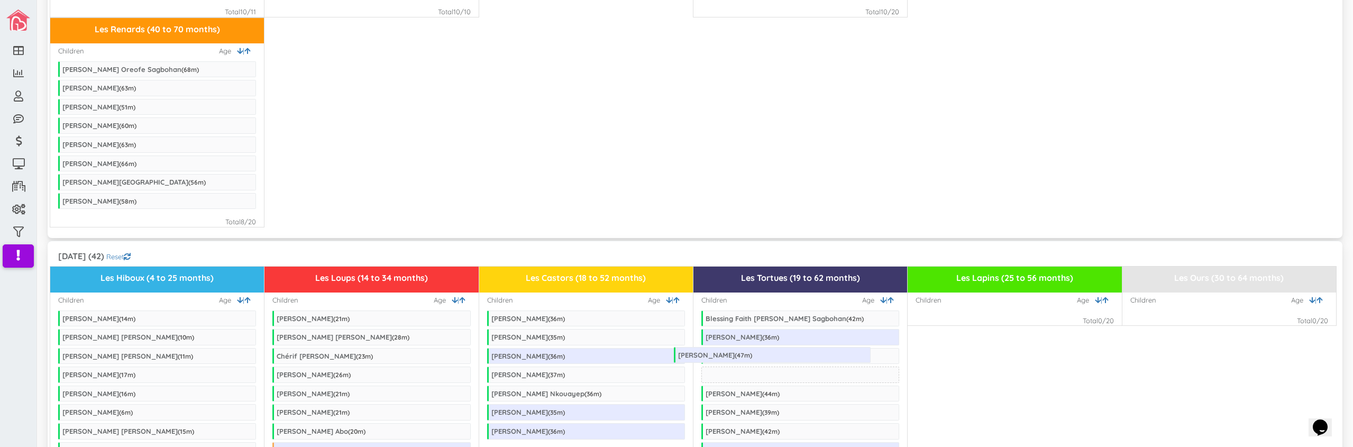
drag, startPoint x: 779, startPoint y: 358, endPoint x: 751, endPoint y: 357, distance: 27.5
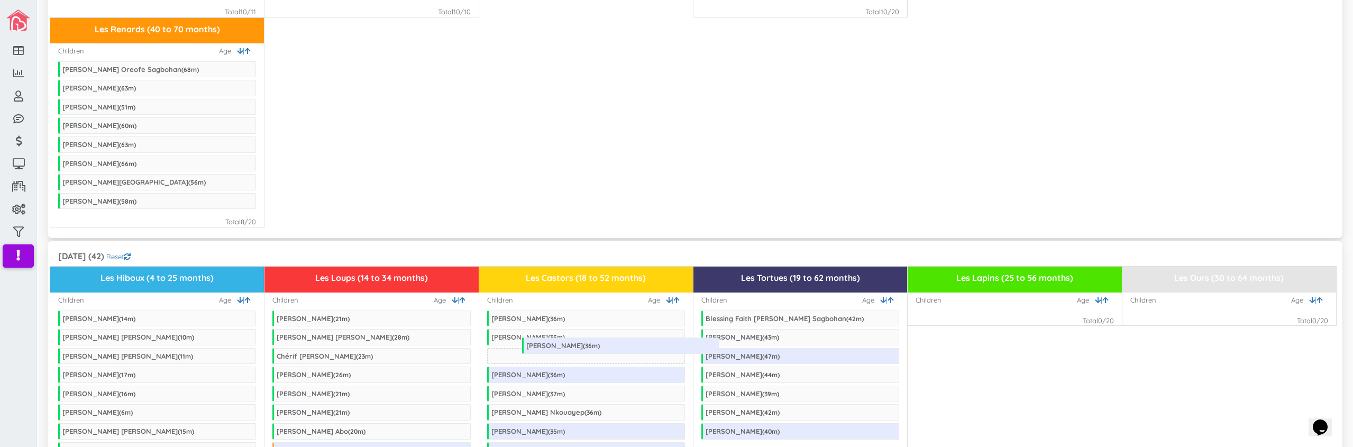
drag, startPoint x: 744, startPoint y: 335, endPoint x: 565, endPoint y: 344, distance: 179.6
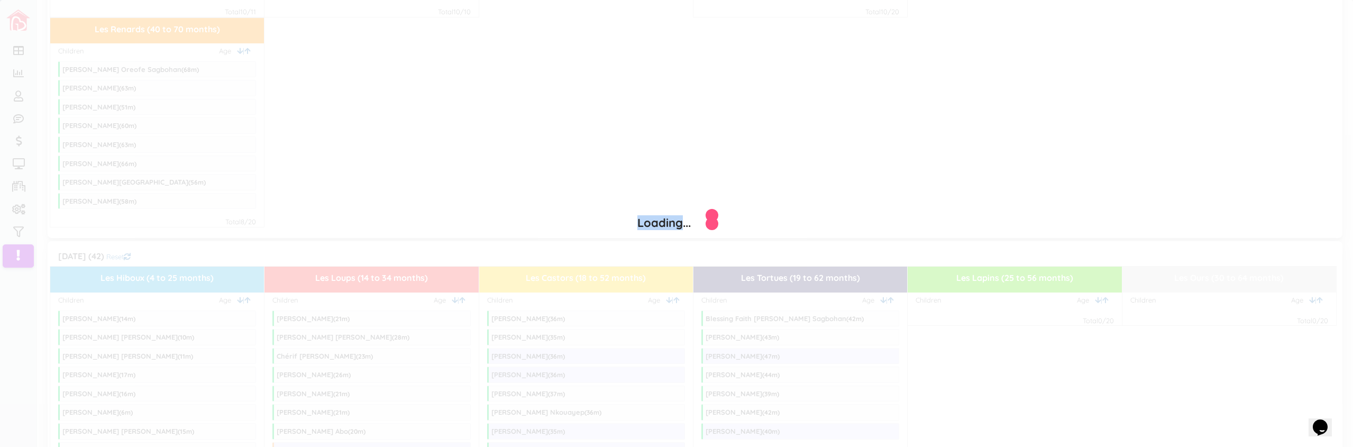
click at [565, 344] on div "Loading..." at bounding box center [676, 223] width 1353 height 447
click at [676, 143] on div "Loading..." at bounding box center [676, 223] width 1353 height 447
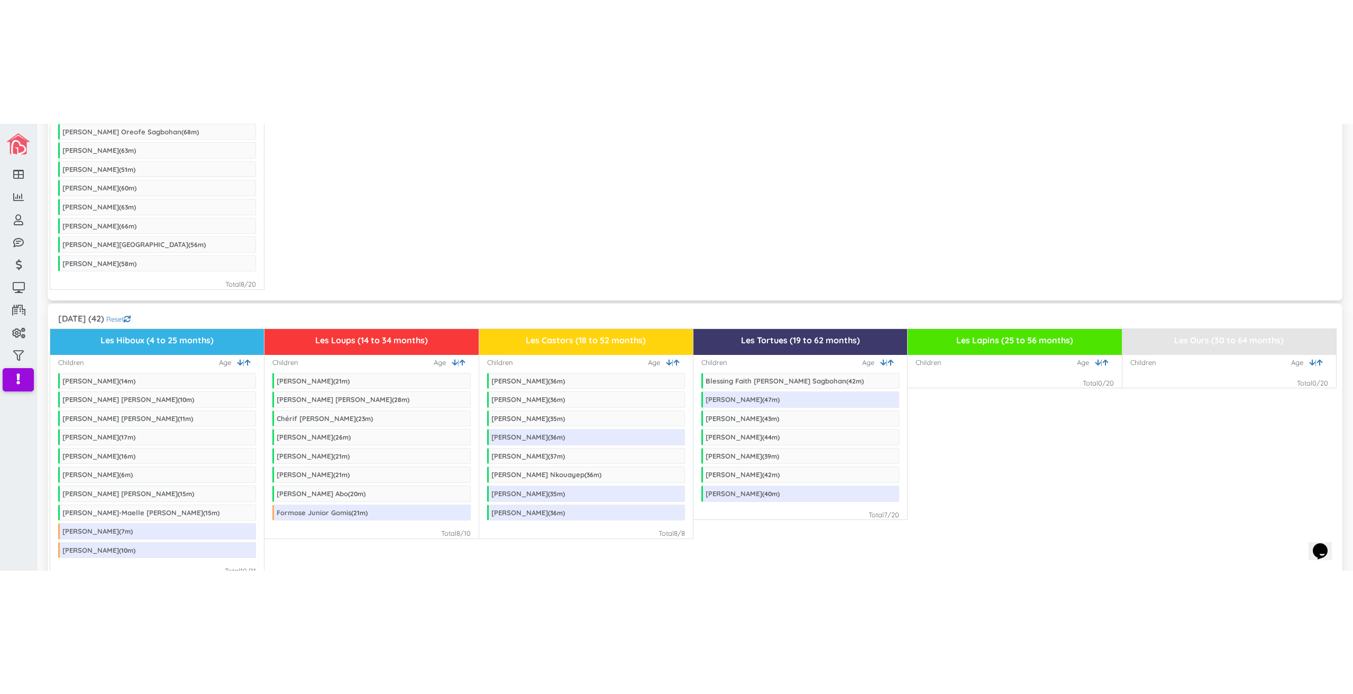
scroll to position [529, 0]
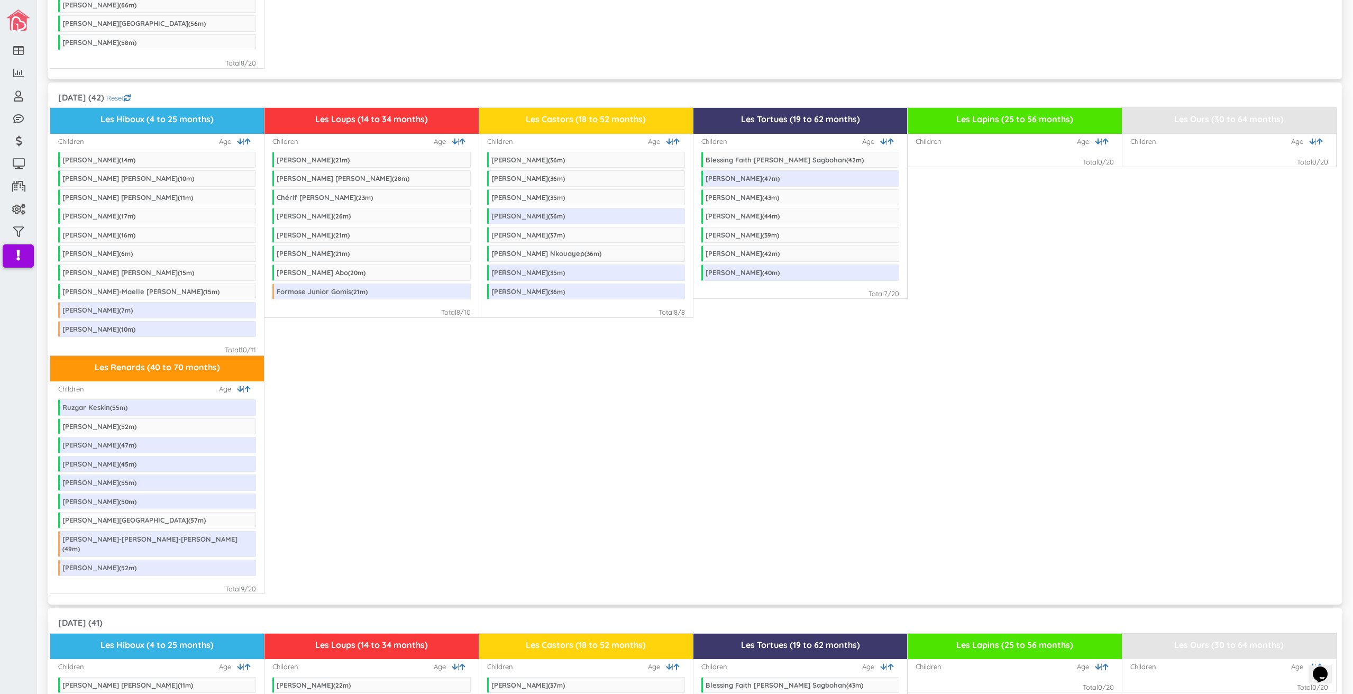
click at [456, 454] on div "Les Renards (40 to 70 months) Children | Age Ruzgar Keskin ( 55 m) Jeremie Quin…" at bounding box center [695, 475] width 1290 height 239
click at [648, 469] on div "Les Renards (40 to 70 months) Children | Age Ruzgar Keskin ( 55 m) Jeremie Quin…" at bounding box center [695, 475] width 1290 height 239
click at [475, 436] on div "Les Renards (40 to 70 months) Children | Age Ruzgar Keskin ( 55 m) Jeremie Quin…" at bounding box center [695, 475] width 1290 height 239
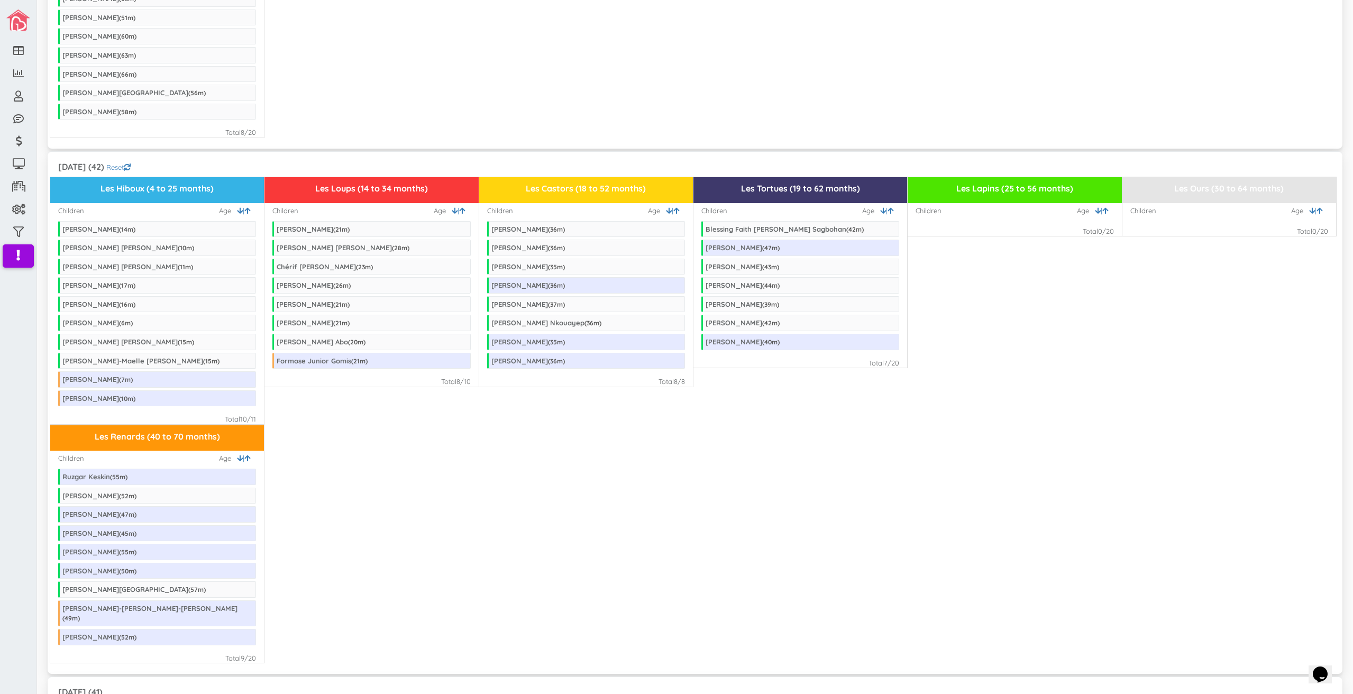
scroll to position [635, 0]
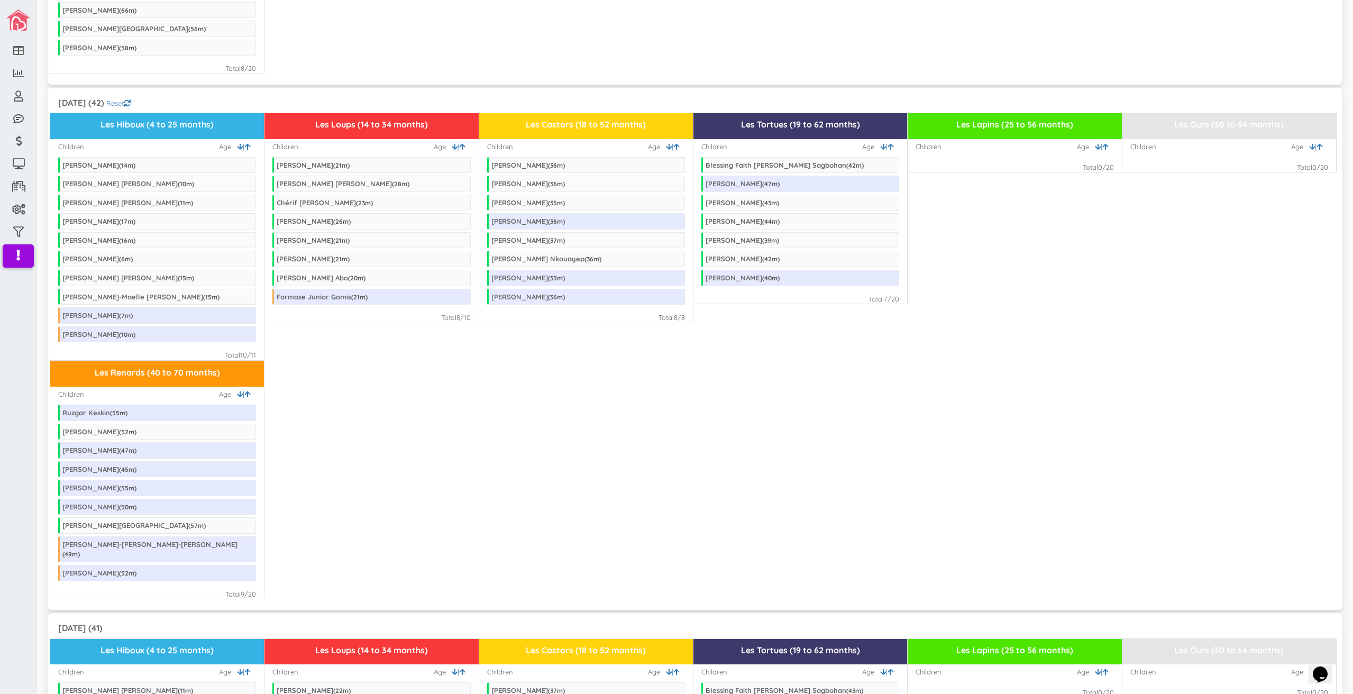
scroll to position [529, 0]
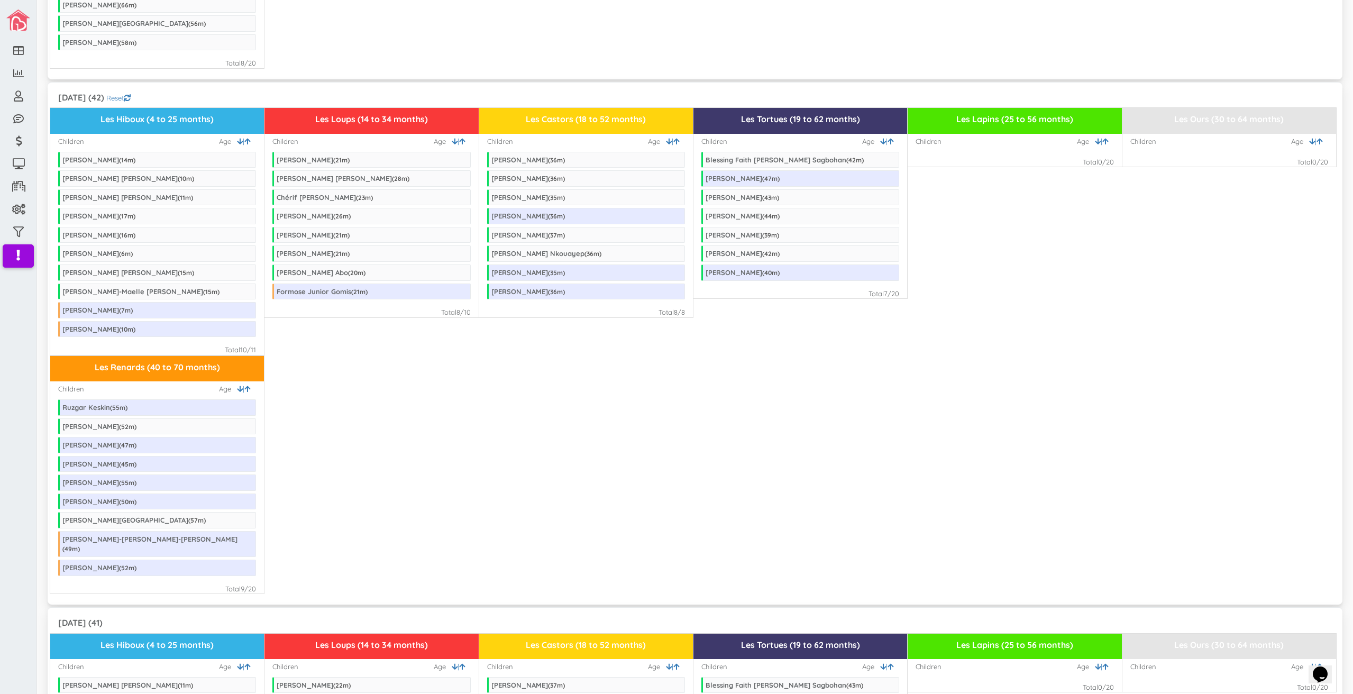
click at [575, 414] on div "Les Renards (40 to 70 months) Children | Age Ruzgar Keskin ( 55 m) Jeremie Quin…" at bounding box center [695, 475] width 1290 height 239
click at [659, 474] on div "Les Renards (40 to 70 months) Children | Age Ruzgar Keskin ( 55 m) Jeremie Quin…" at bounding box center [695, 475] width 1290 height 239
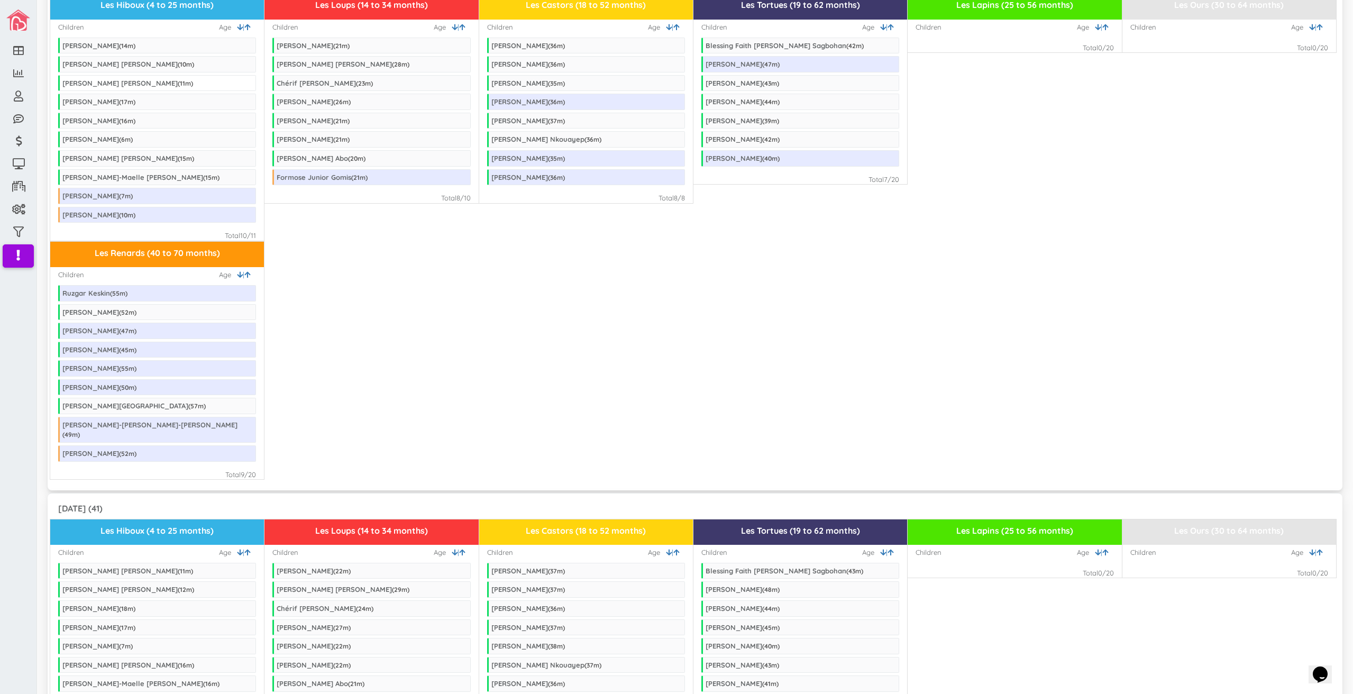
scroll to position [688, 0]
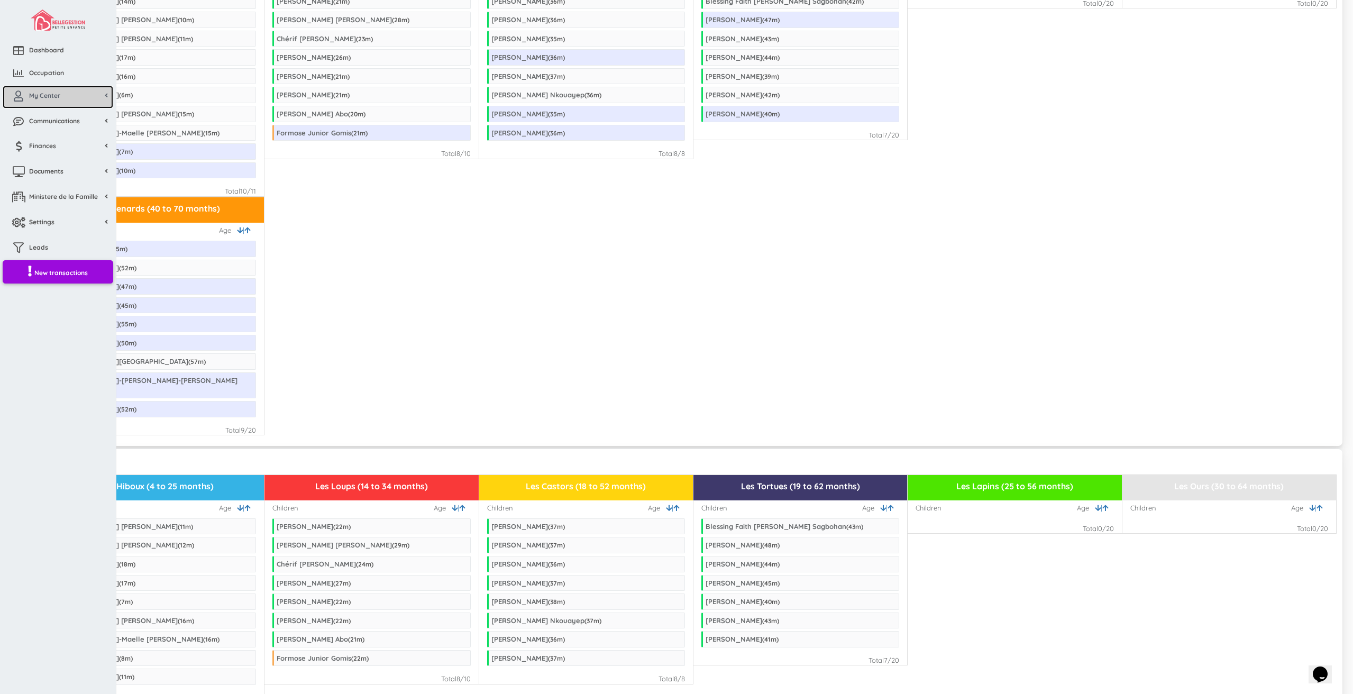
click at [41, 101] on link "My Center" at bounding box center [58, 97] width 111 height 23
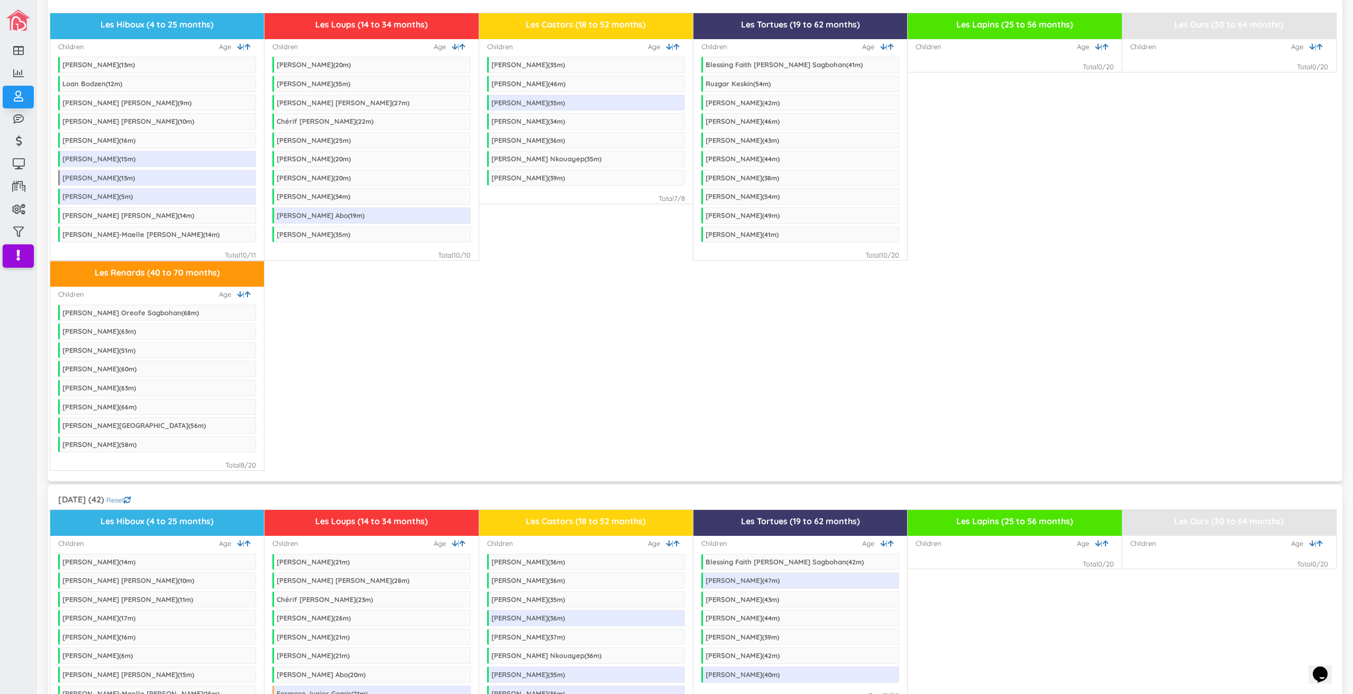
scroll to position [317, 0]
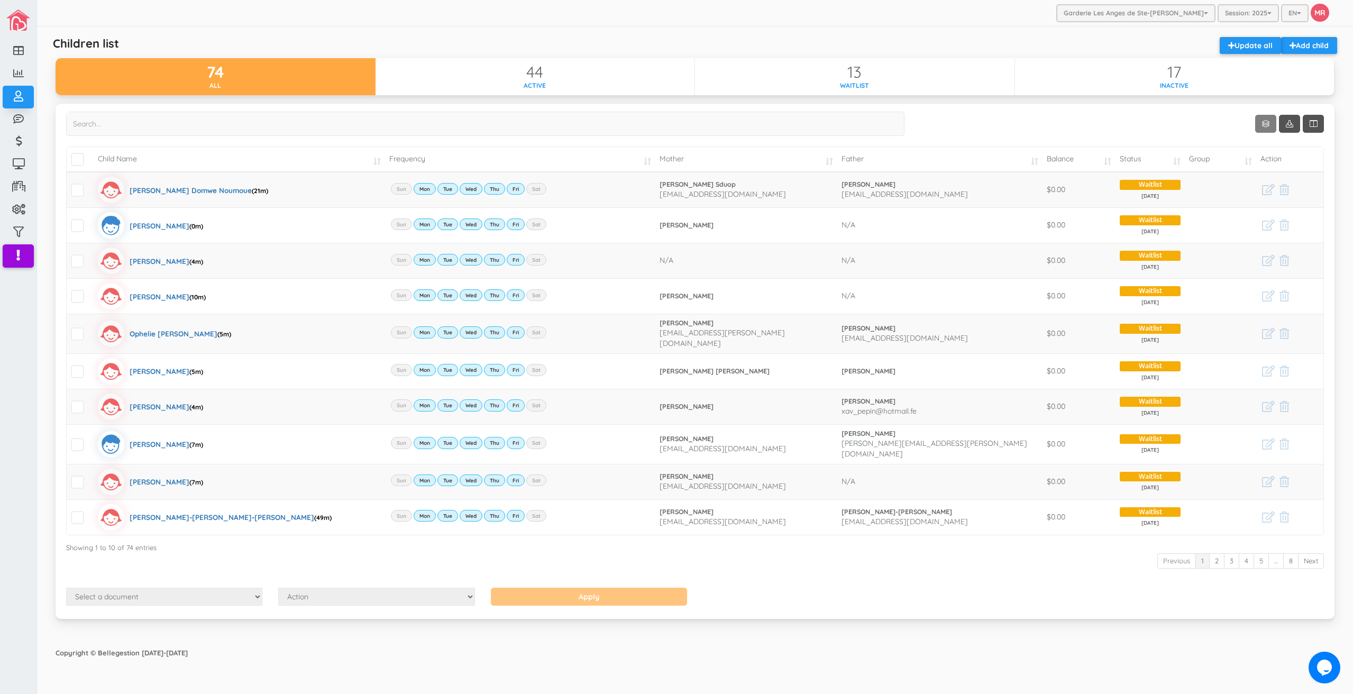
click at [1271, 126] on link "Show 10 rows" at bounding box center [1265, 124] width 21 height 18
click at [1284, 192] on link "50" at bounding box center [1282, 185] width 80 height 16
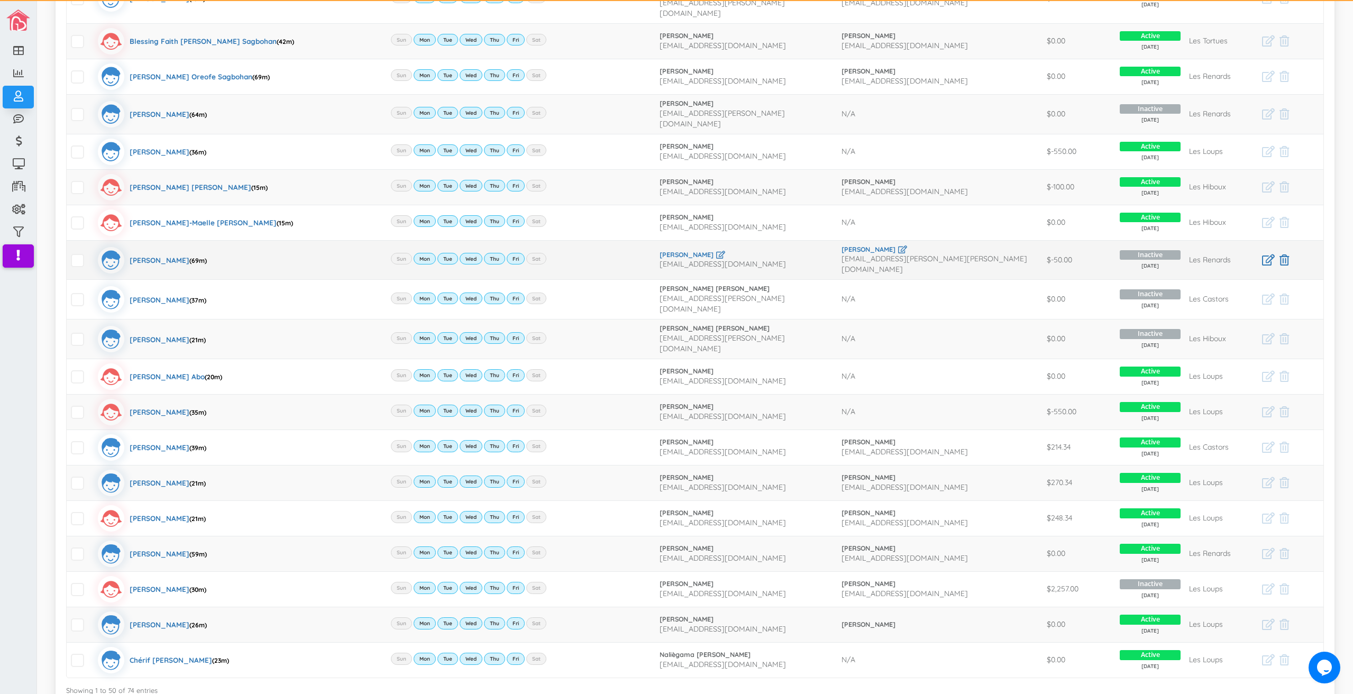
scroll to position [1376, 0]
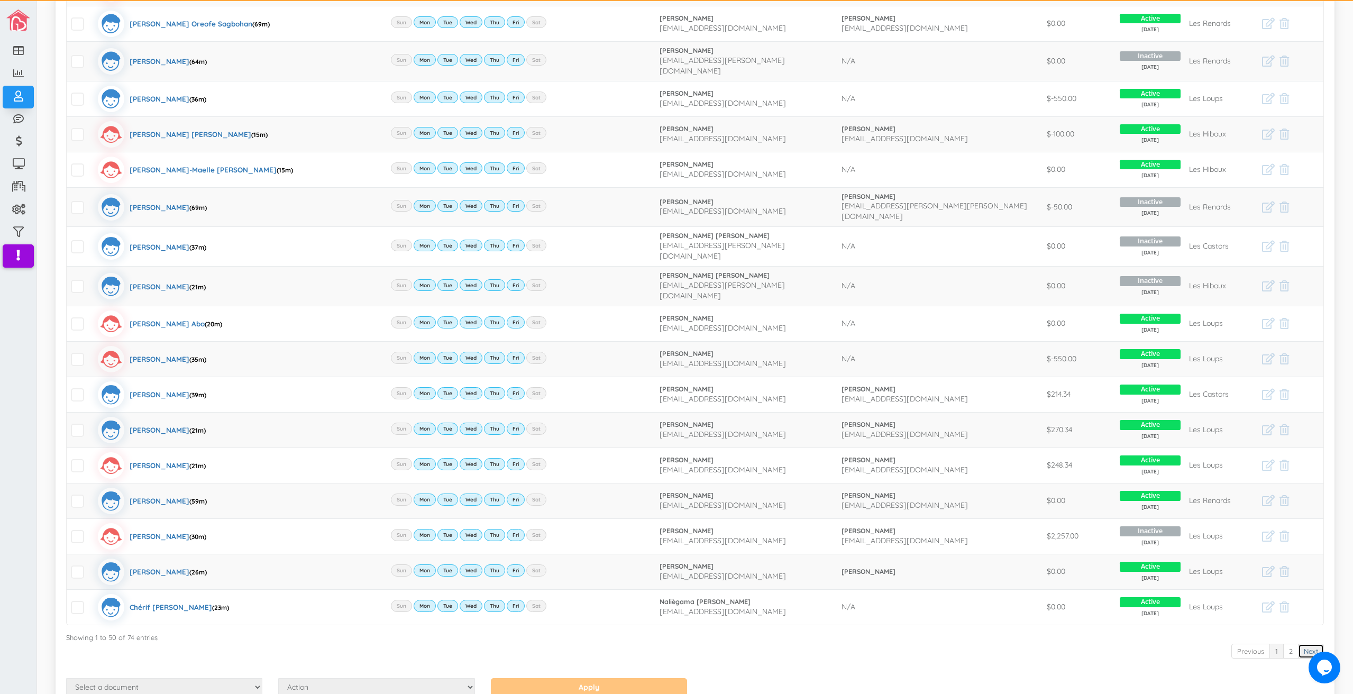
click at [1298, 644] on link "Next" at bounding box center [1311, 651] width 26 height 15
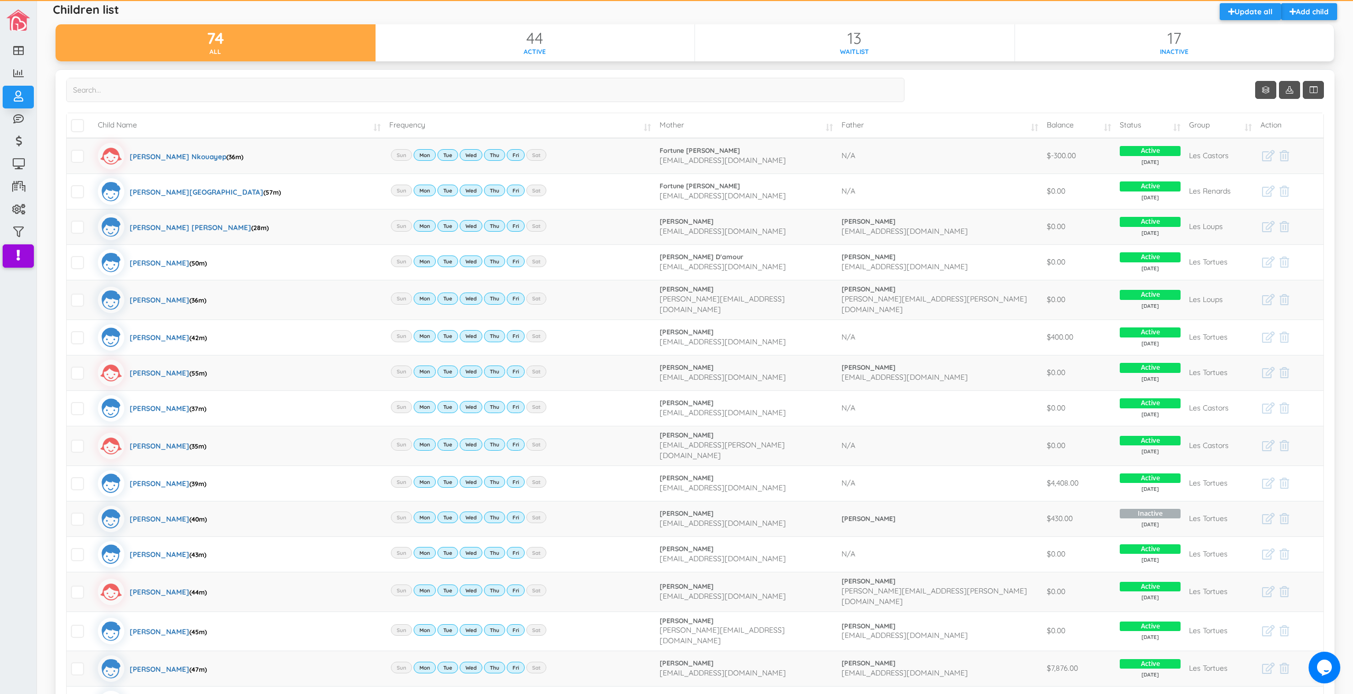
scroll to position [0, 0]
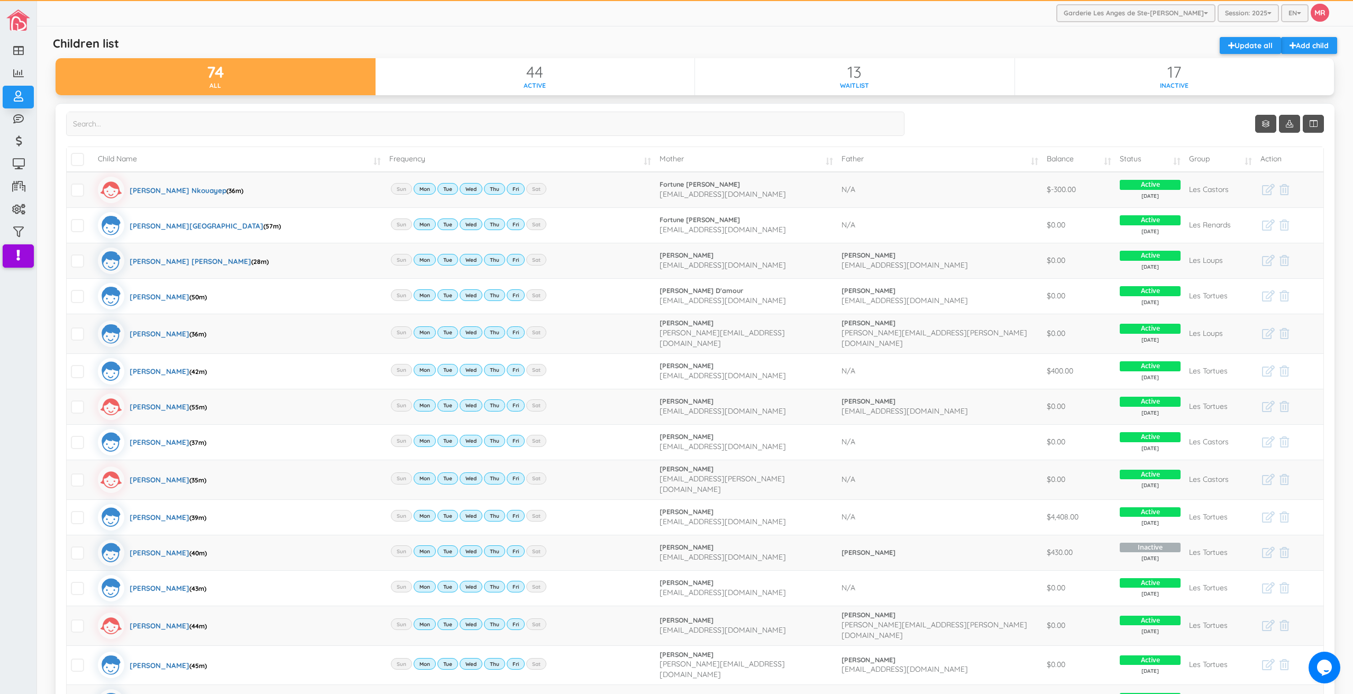
click at [1146, 152] on td "Status" at bounding box center [1150, 159] width 69 height 25
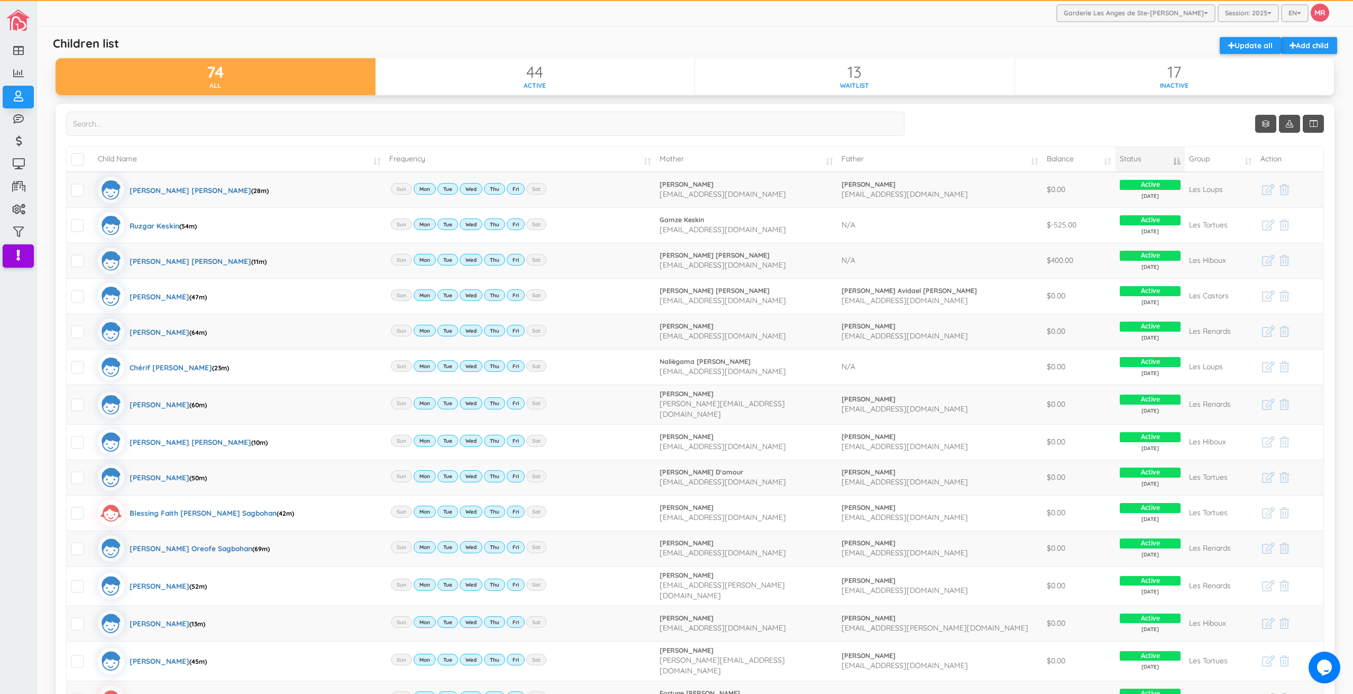
click at [1139, 152] on td "Status" at bounding box center [1150, 159] width 69 height 25
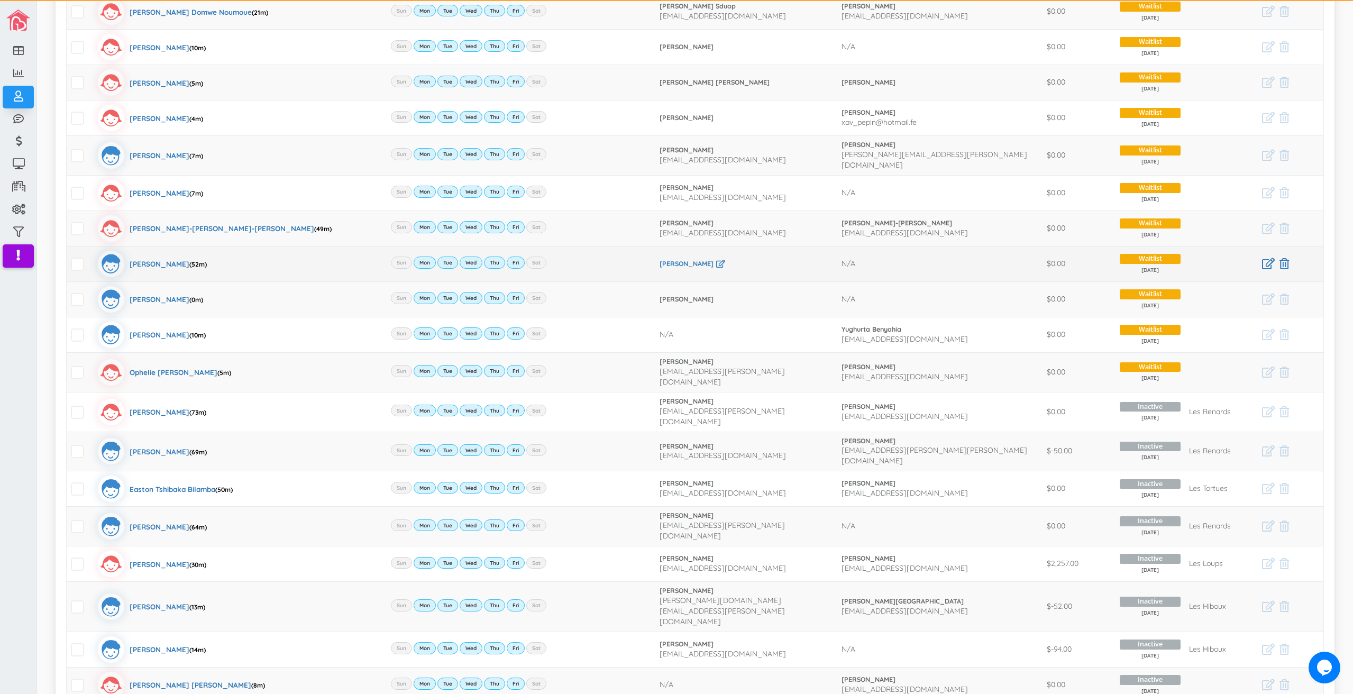
scroll to position [106, 0]
